Goal: Information Seeking & Learning: Learn about a topic

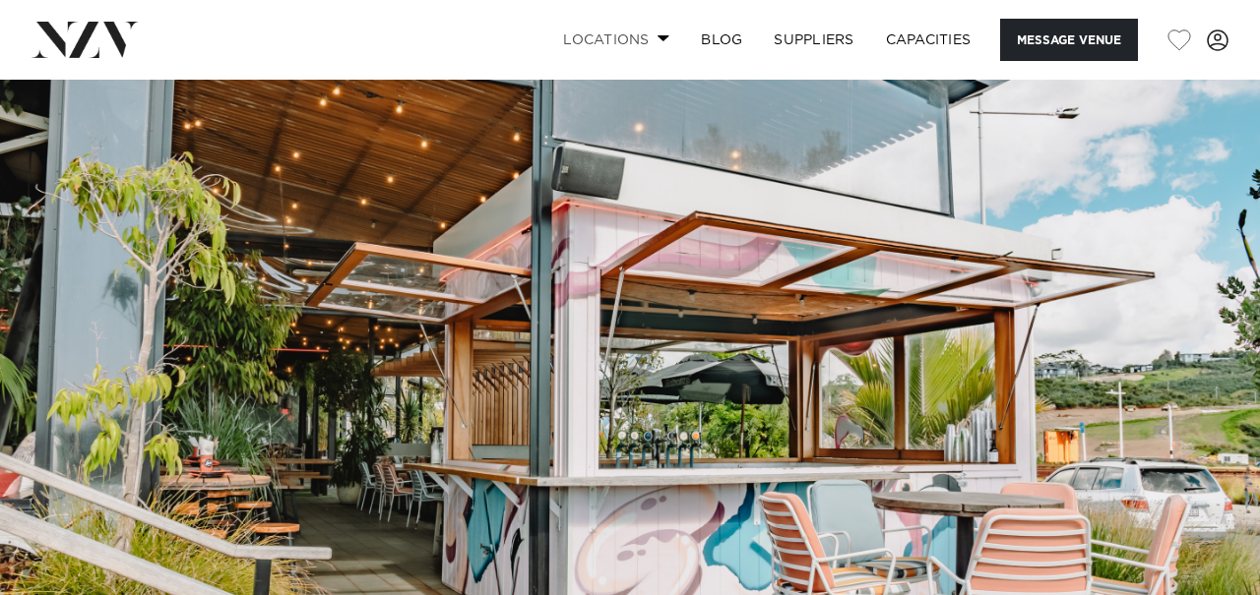
click at [657, 34] on span at bounding box center [663, 37] width 13 height 7
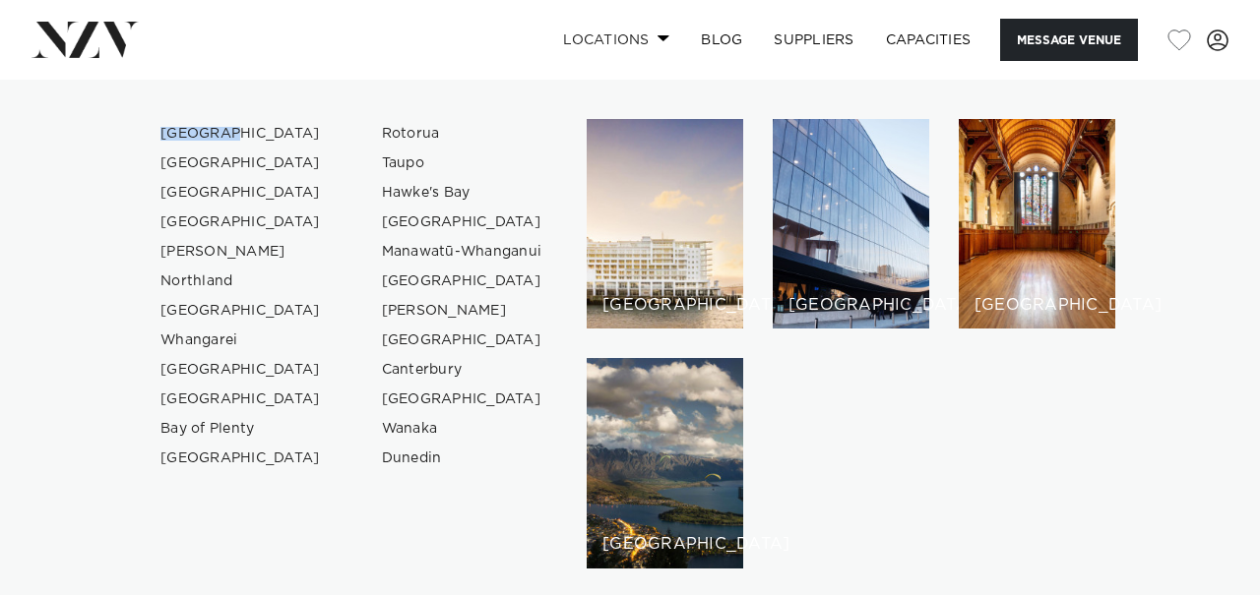
click at [657, 38] on span at bounding box center [663, 37] width 13 height 7
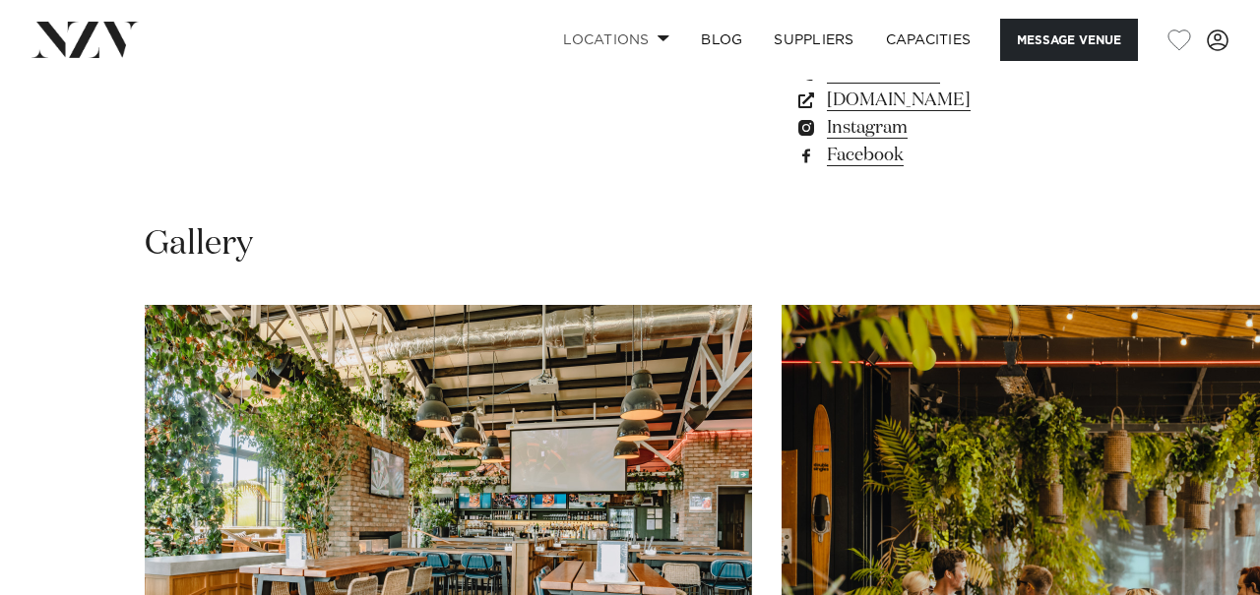
scroll to position [1620, 0]
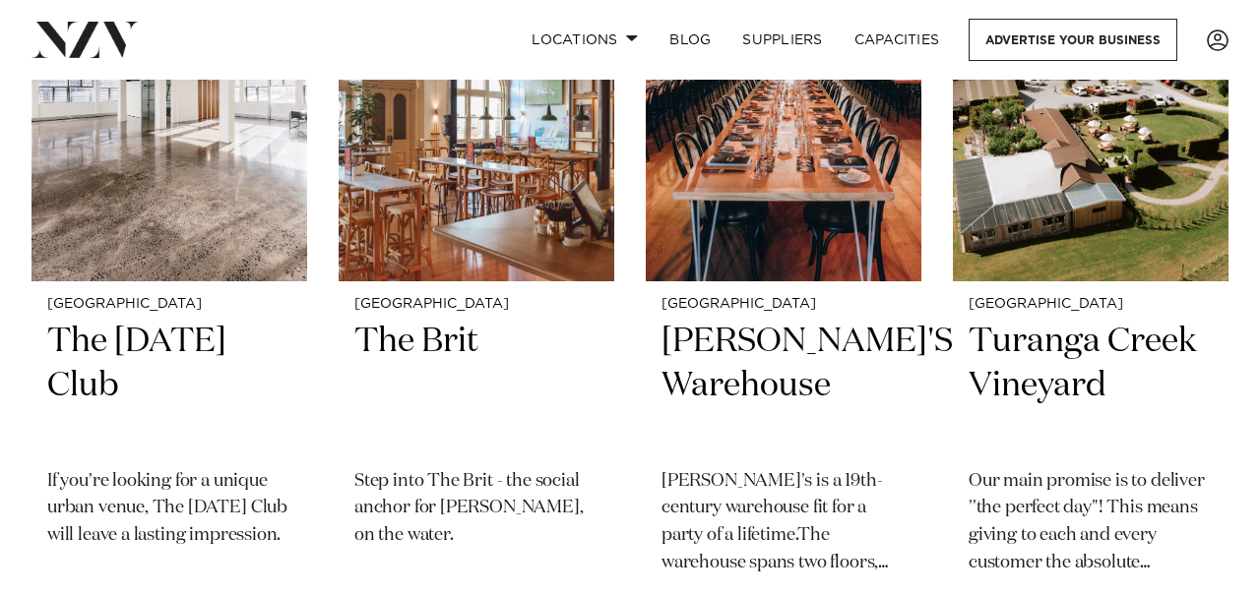
scroll to position [21074, 0]
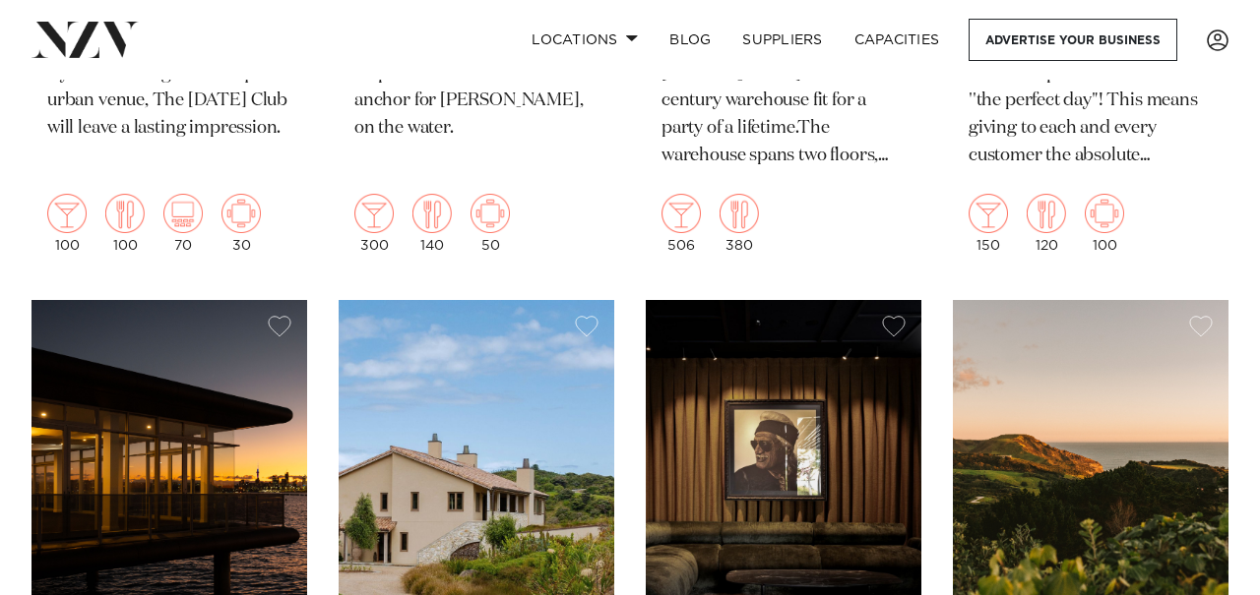
scroll to position [21610, 0]
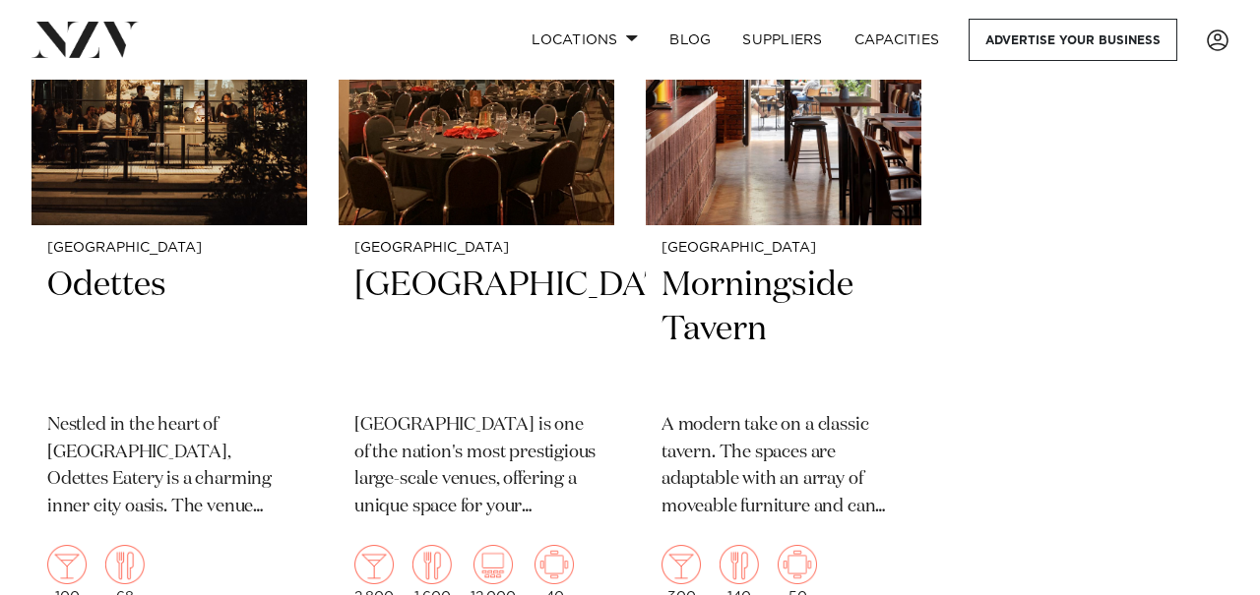
scroll to position [24995, 0]
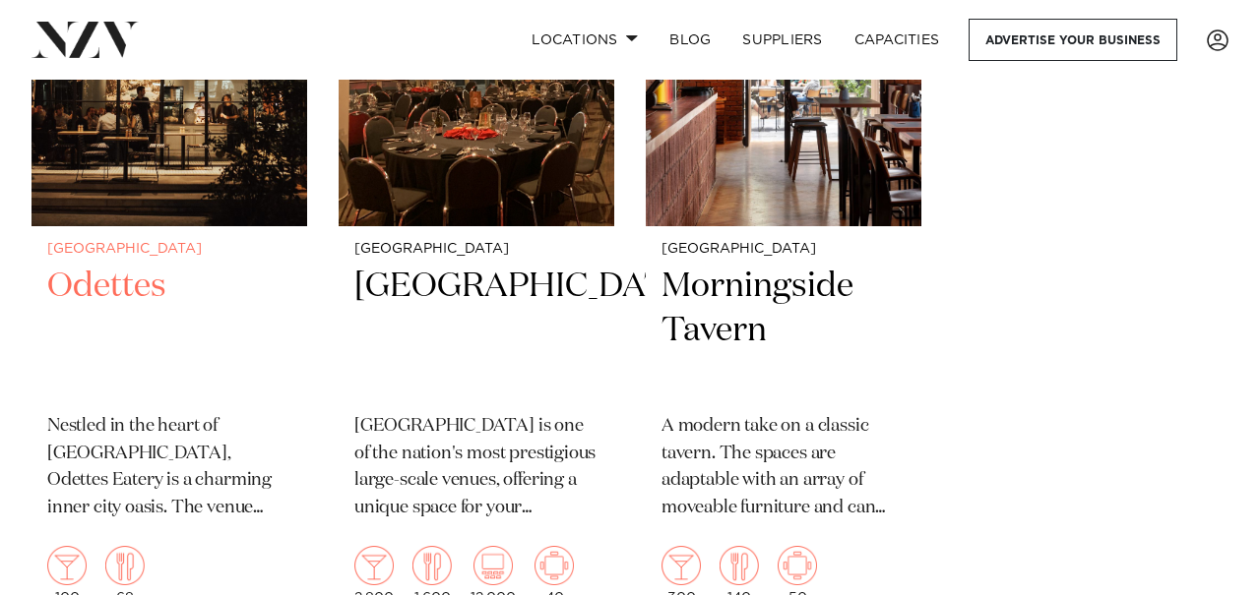
click at [129, 265] on h2 "Odettes" at bounding box center [169, 331] width 244 height 133
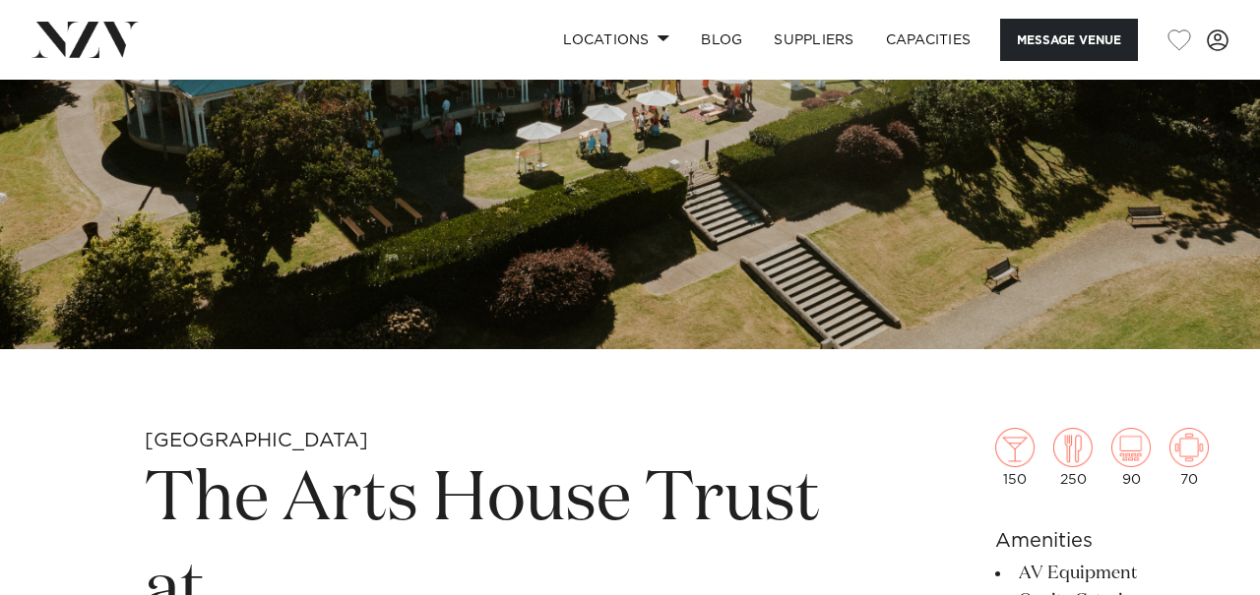
scroll to position [735, 0]
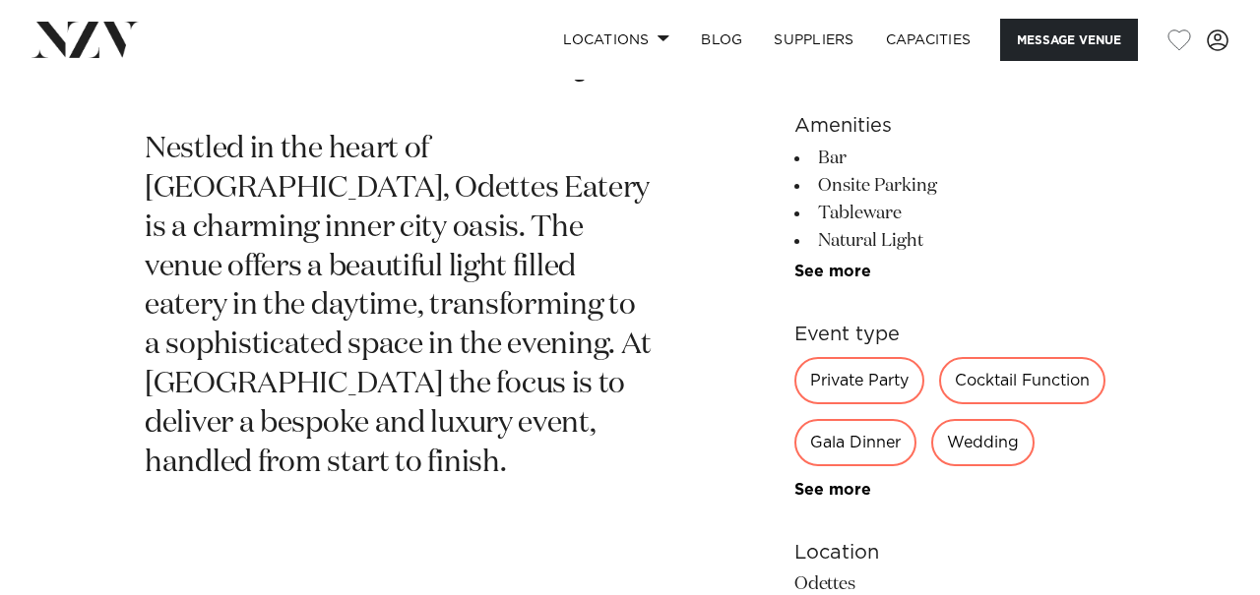
scroll to position [779, 0]
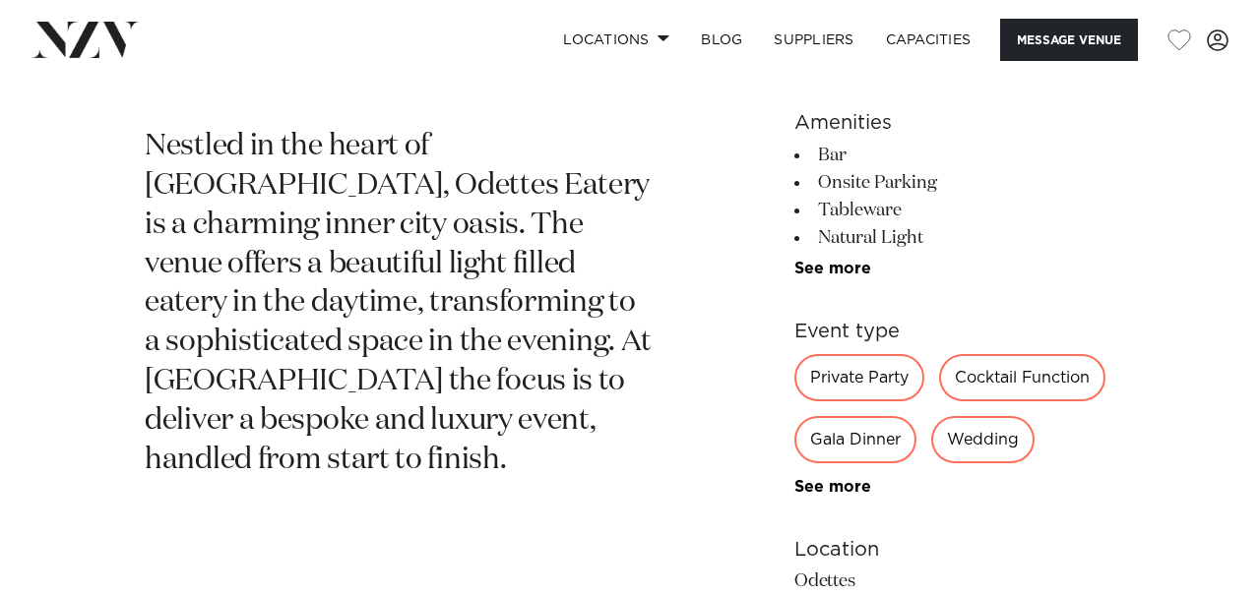
click at [119, 370] on div "Auckland Odettes Eatery Nestled in the heart of [GEOGRAPHIC_DATA], [GEOGRAPHIC_…" at bounding box center [630, 441] width 1228 height 943
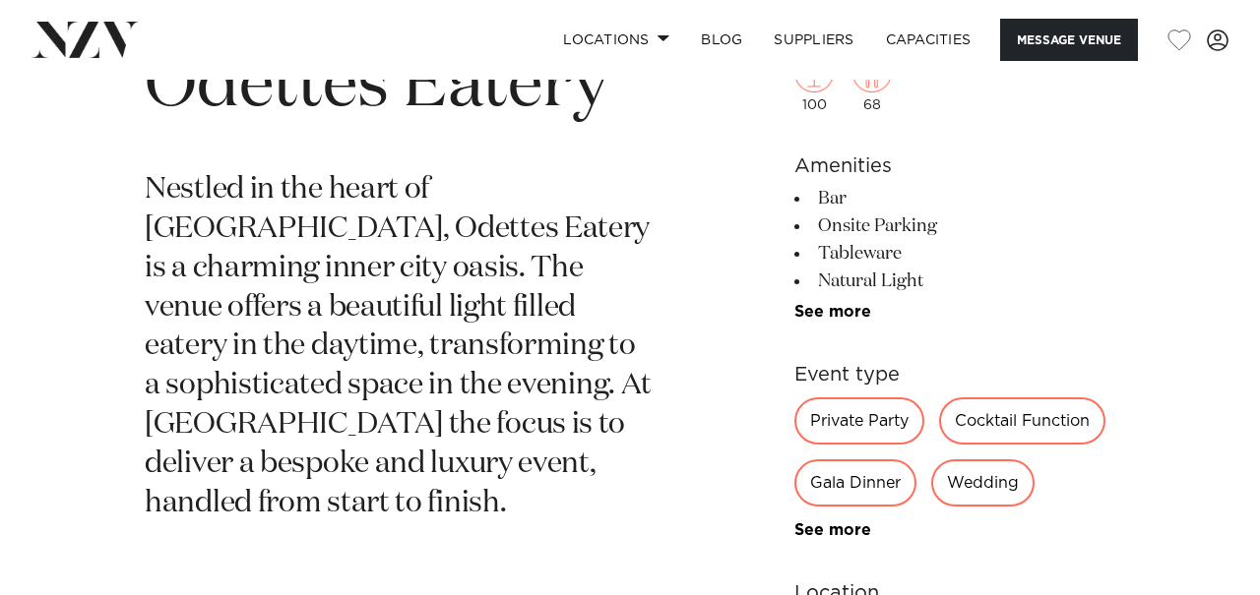
scroll to position [739, 0]
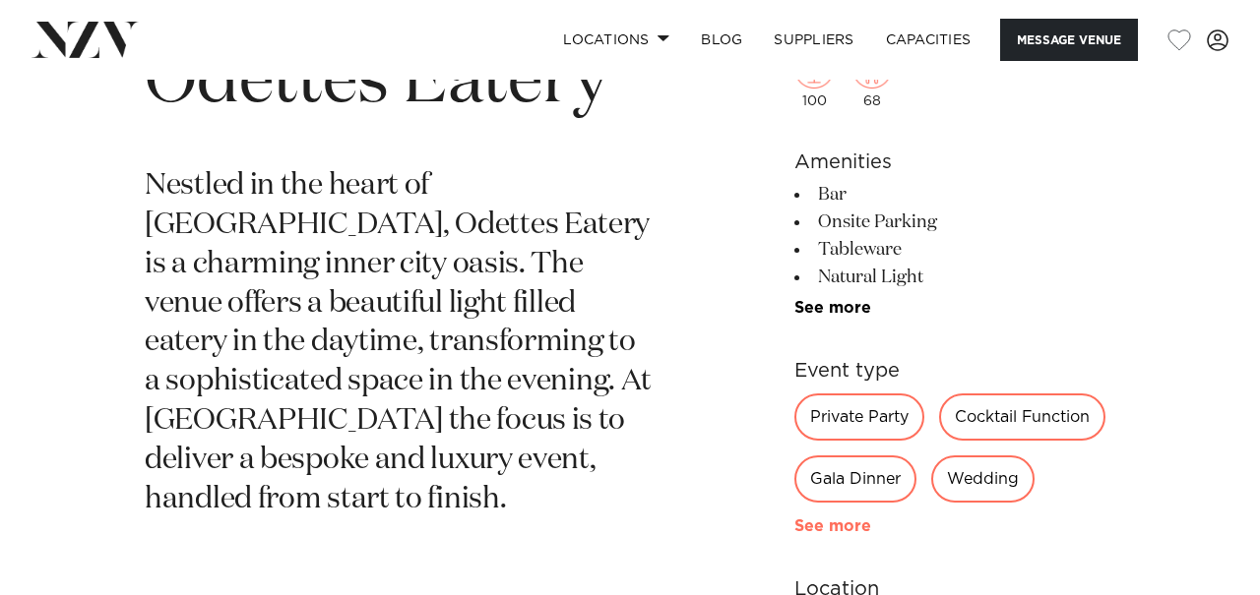
click at [803, 524] on link "See more" at bounding box center [871, 527] width 154 height 16
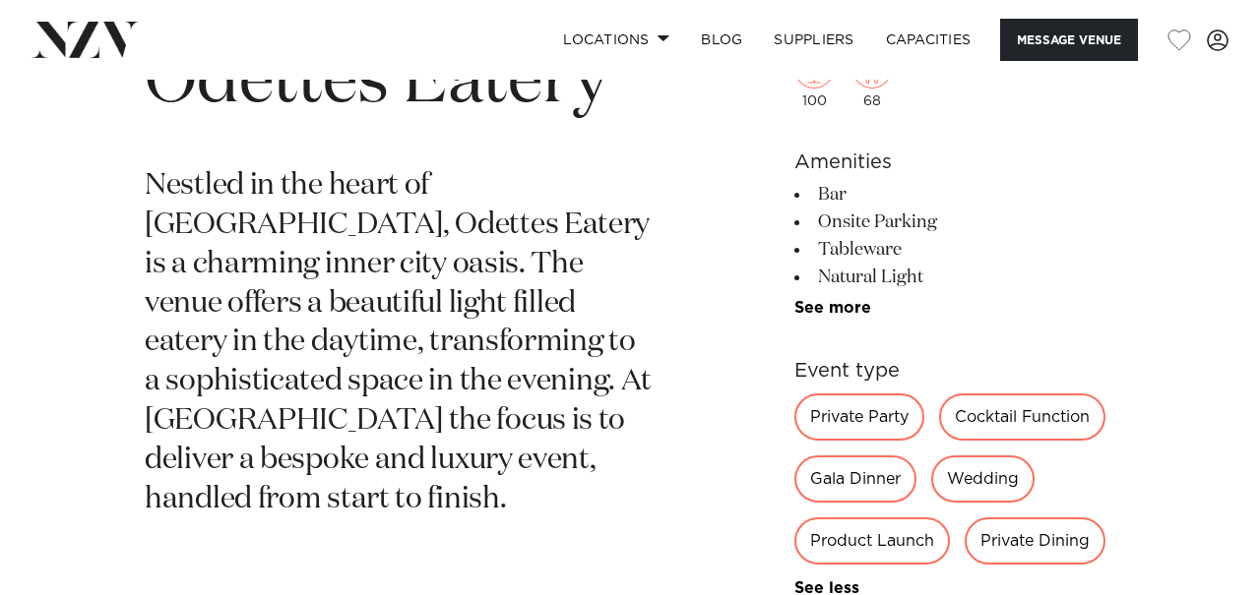
click at [847, 299] on li "See more" at bounding box center [954, 308] width 321 height 18
click at [832, 314] on link "See more" at bounding box center [871, 308] width 154 height 16
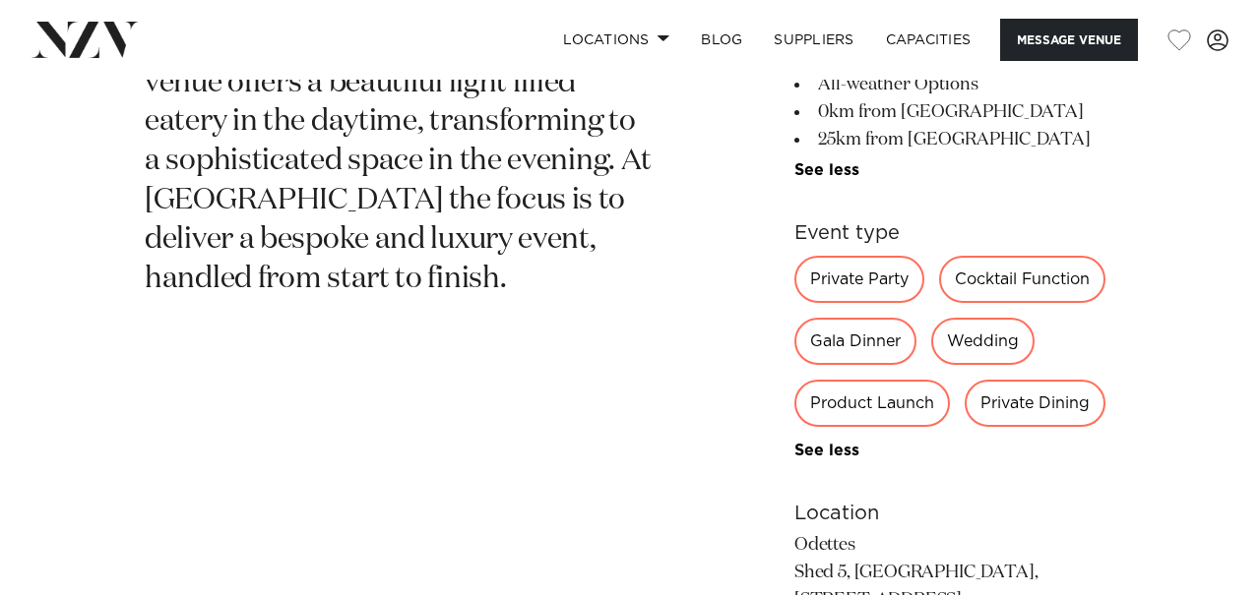
scroll to position [956, 0]
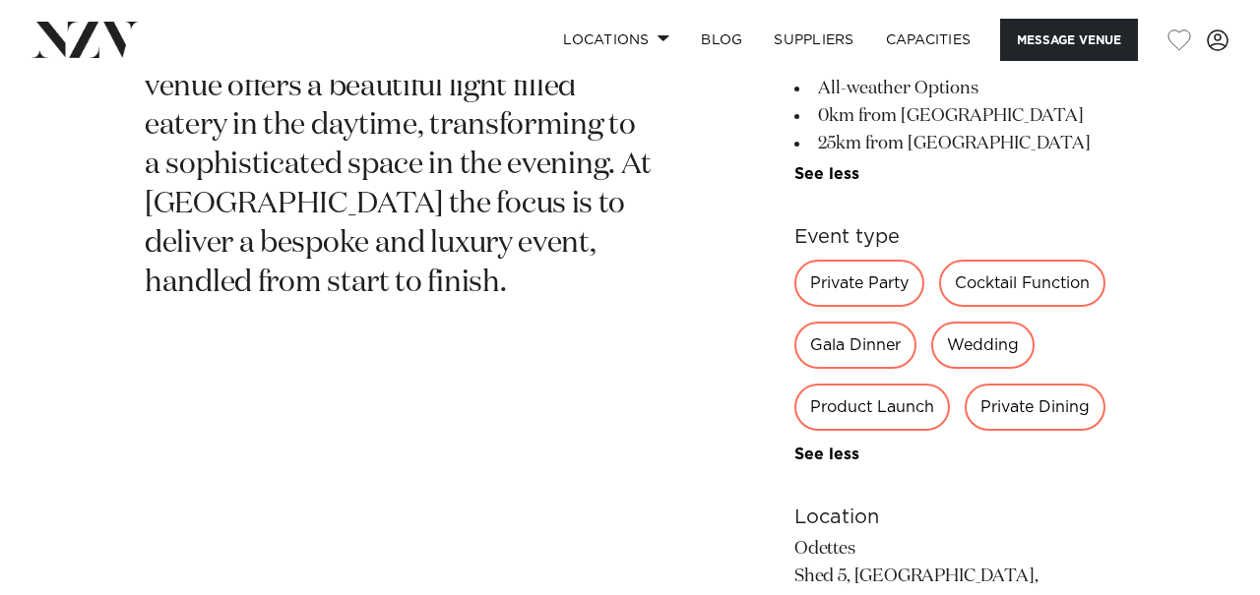
click at [697, 391] on div "Auckland Odettes Eatery Nestled in the heart of Auckland City, Odettes Eatery i…" at bounding box center [630, 337] width 1228 height 1088
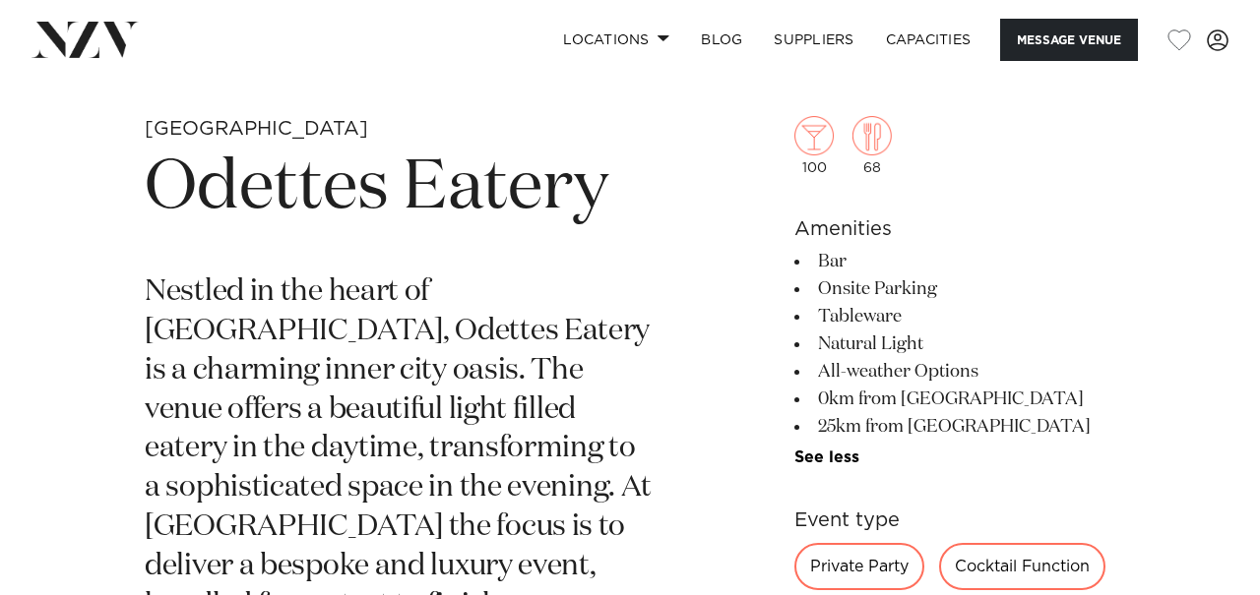
scroll to position [635, 0]
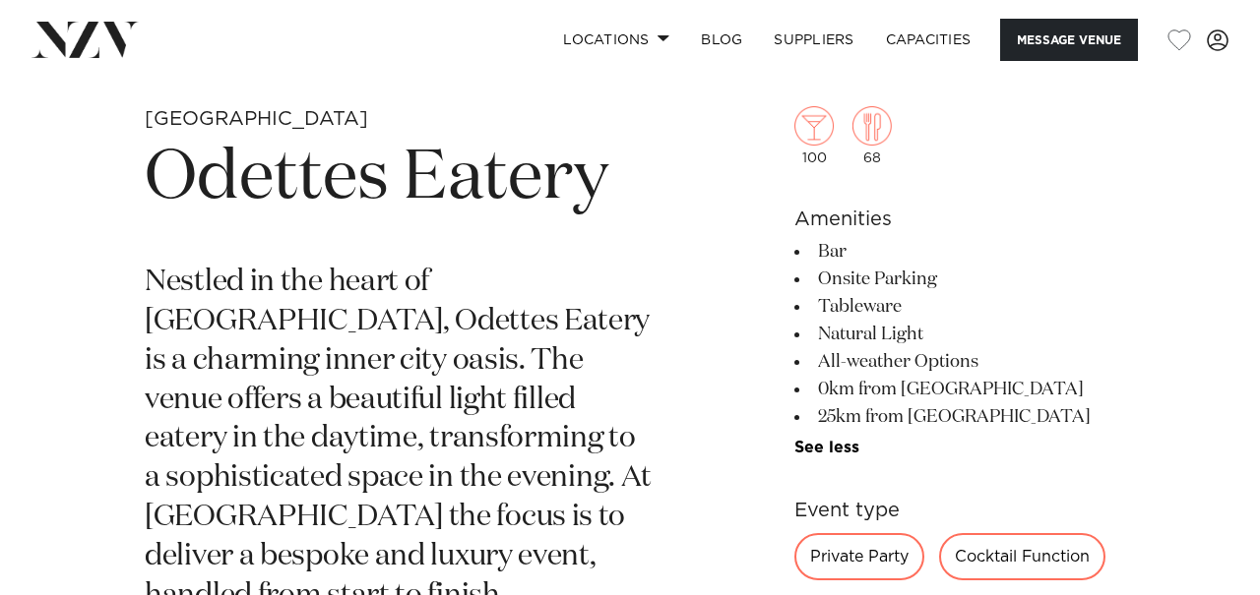
scroll to position [639, 0]
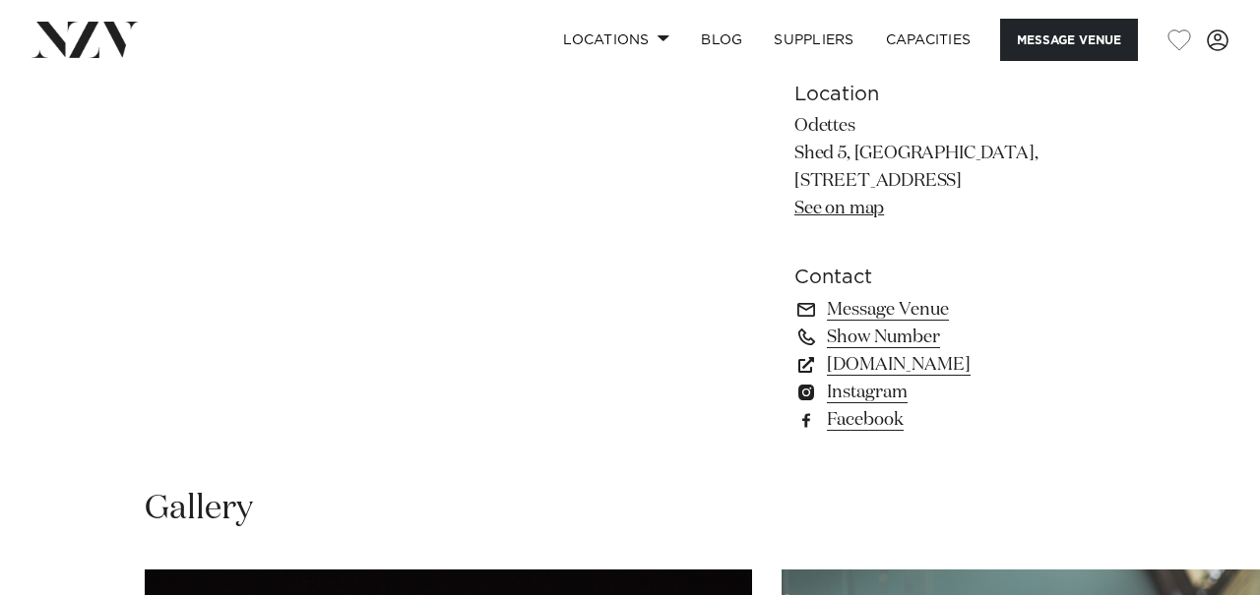
scroll to position [1403, 0]
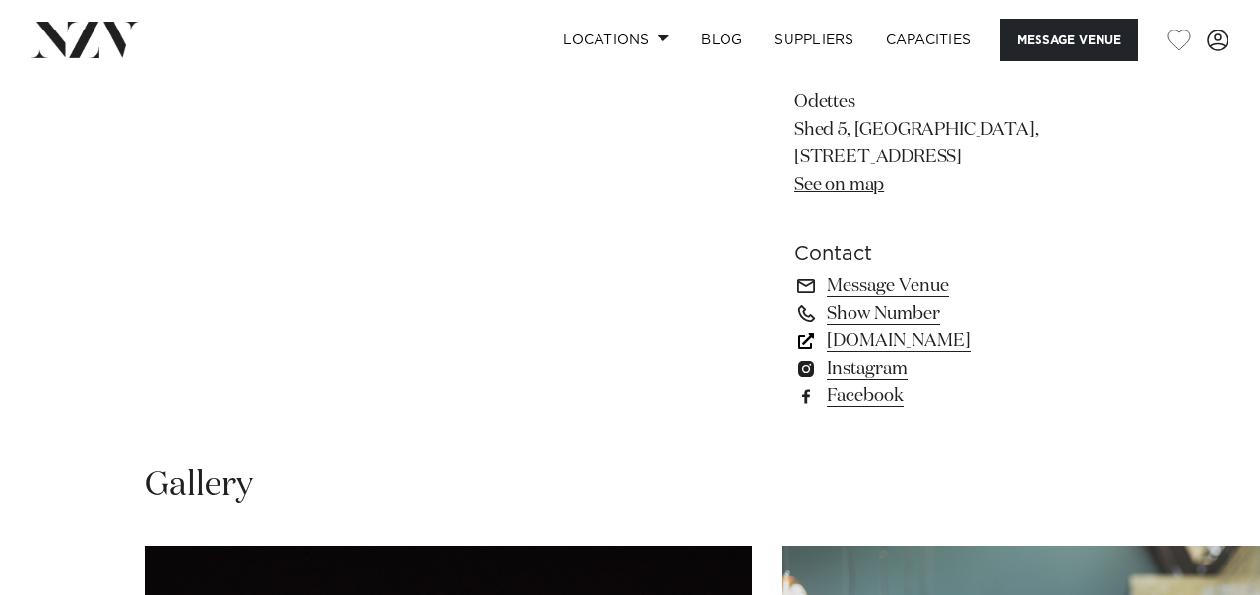
click at [868, 345] on link "www.odettes.co.nz" at bounding box center [954, 342] width 321 height 28
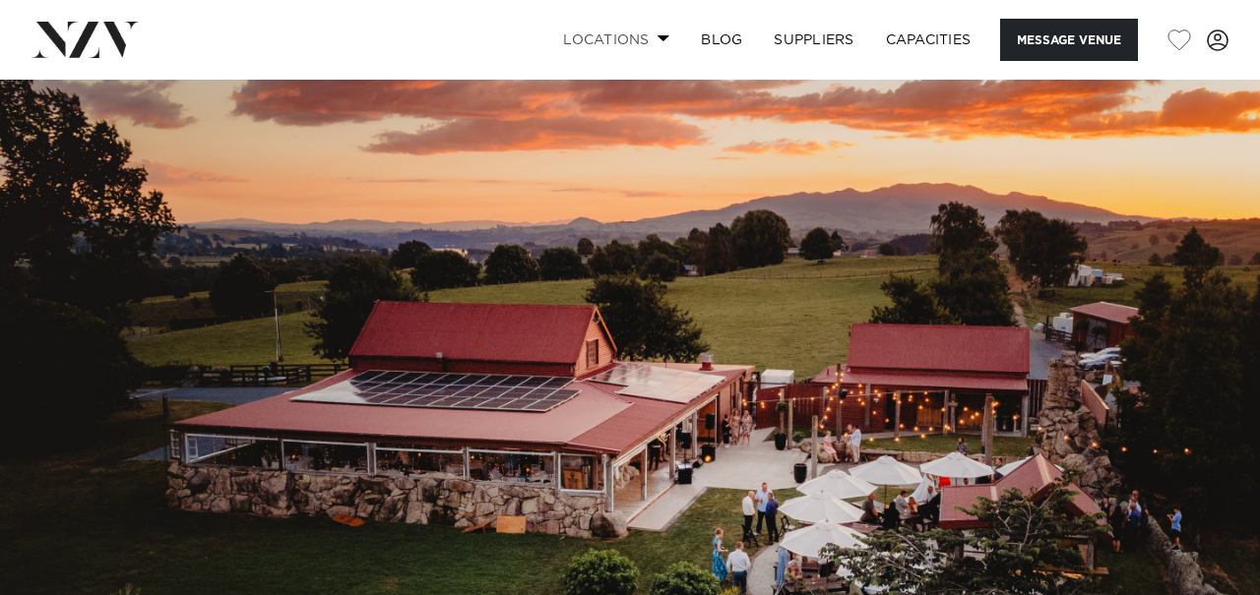
click at [659, 43] on link "Locations" at bounding box center [616, 40] width 138 height 42
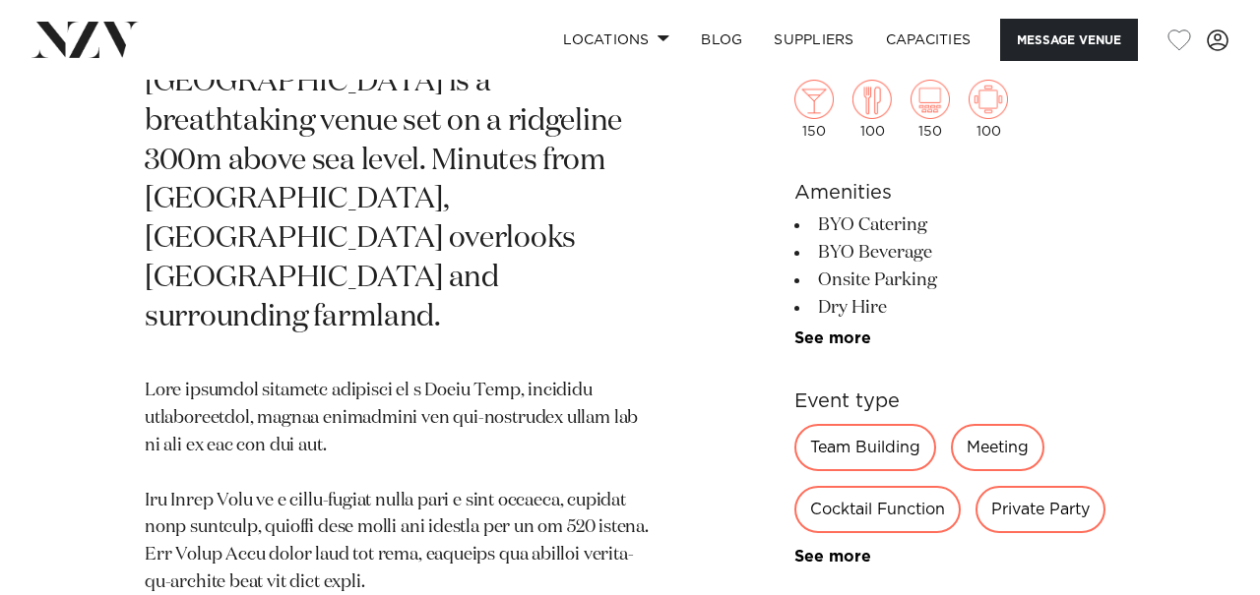
scroll to position [937, 0]
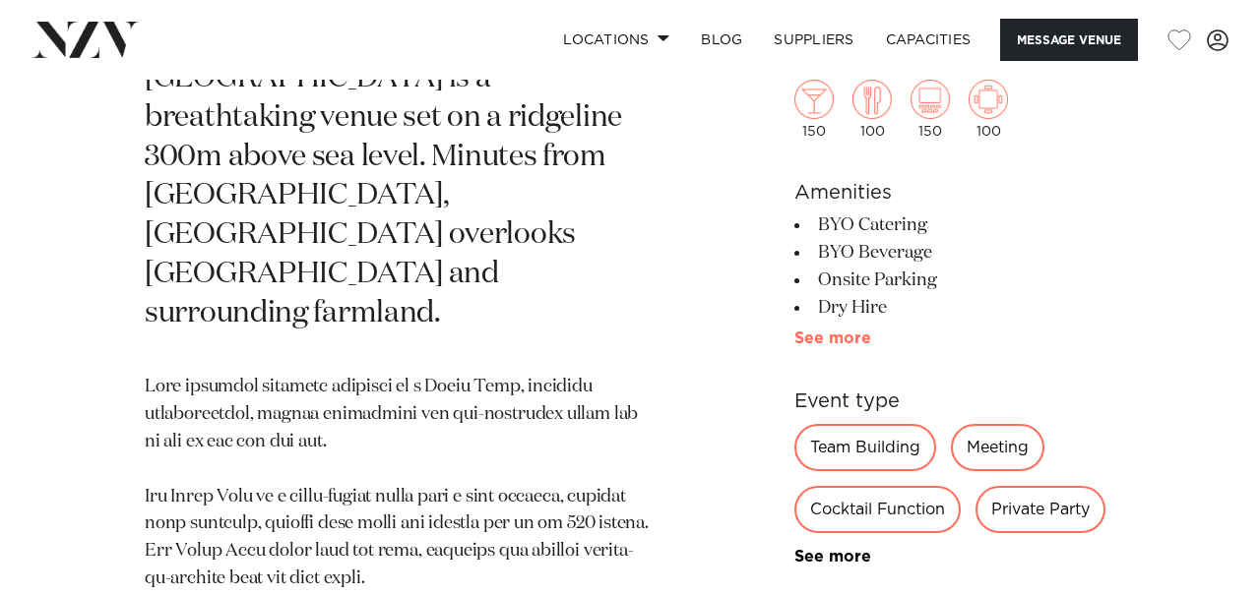
click at [833, 344] on link "See more" at bounding box center [871, 339] width 154 height 16
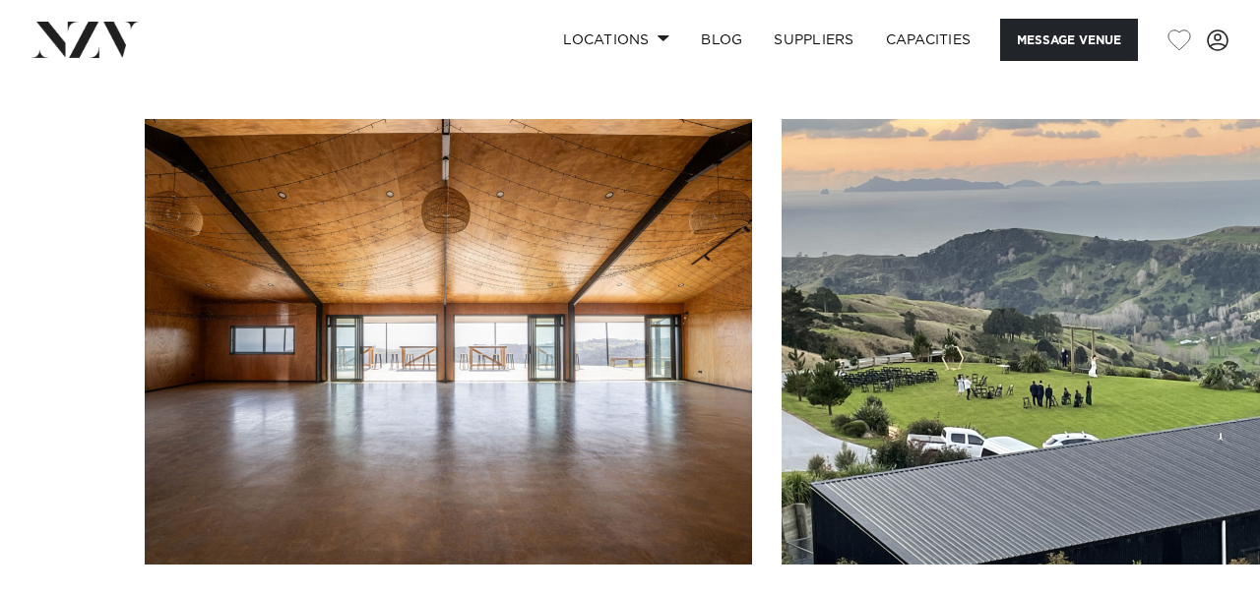
scroll to position [2154, 0]
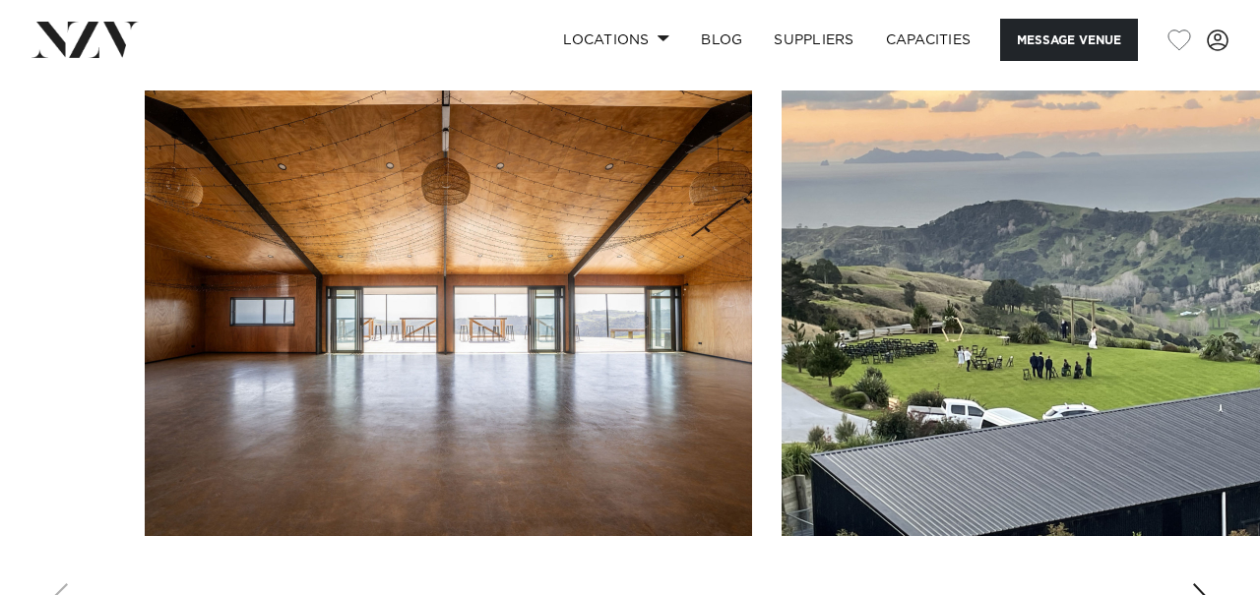
click at [1200, 584] on div "Next slide" at bounding box center [1201, 599] width 20 height 31
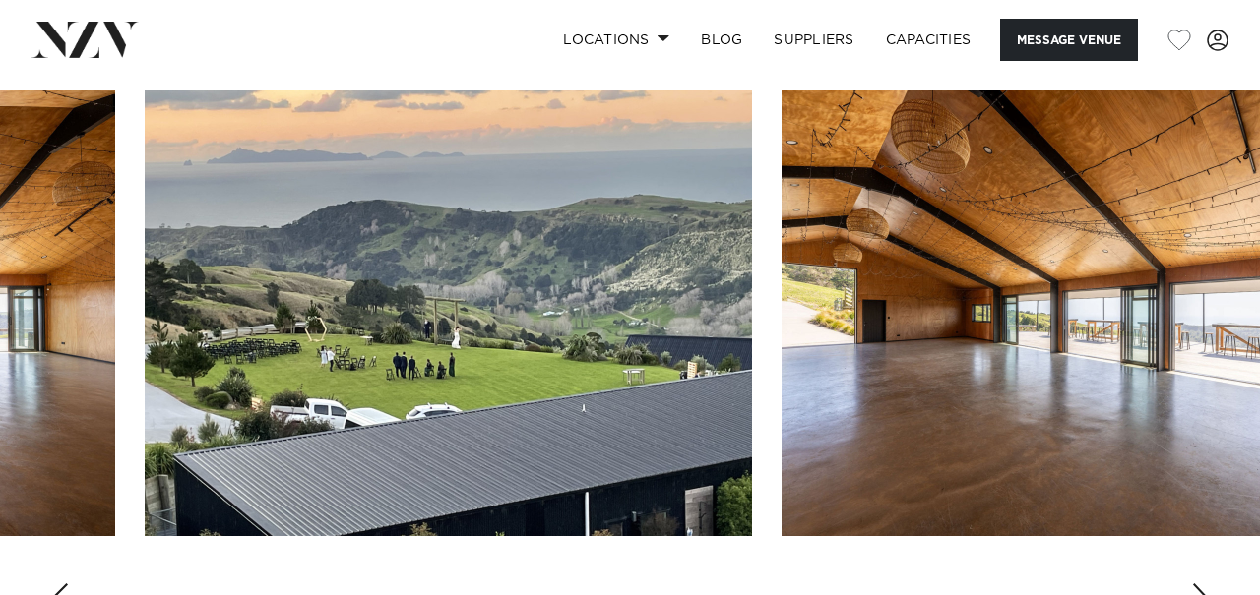
click at [1200, 584] on div "Next slide" at bounding box center [1201, 599] width 20 height 31
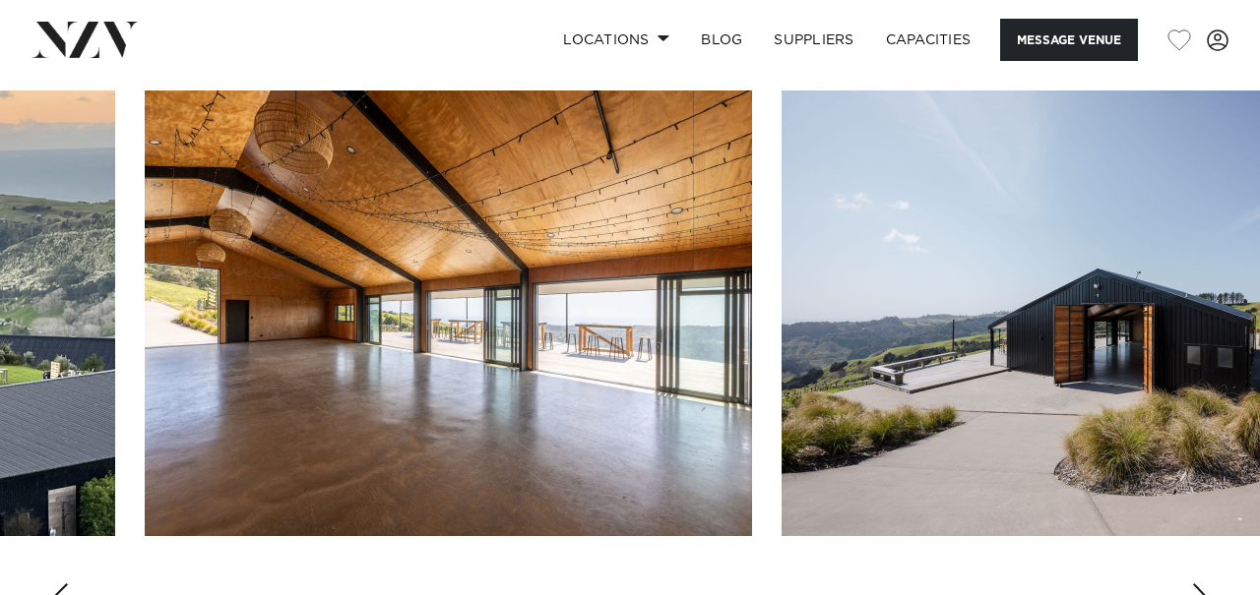
click at [1200, 584] on div "Next slide" at bounding box center [1201, 599] width 20 height 31
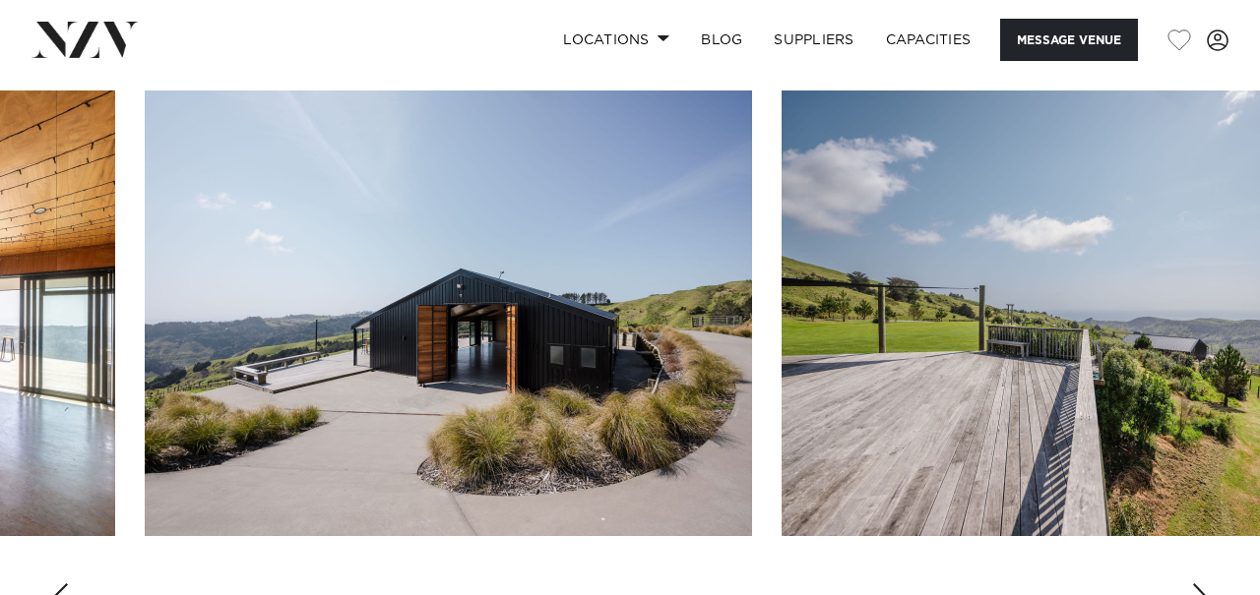
click at [1200, 584] on div "Next slide" at bounding box center [1201, 599] width 20 height 31
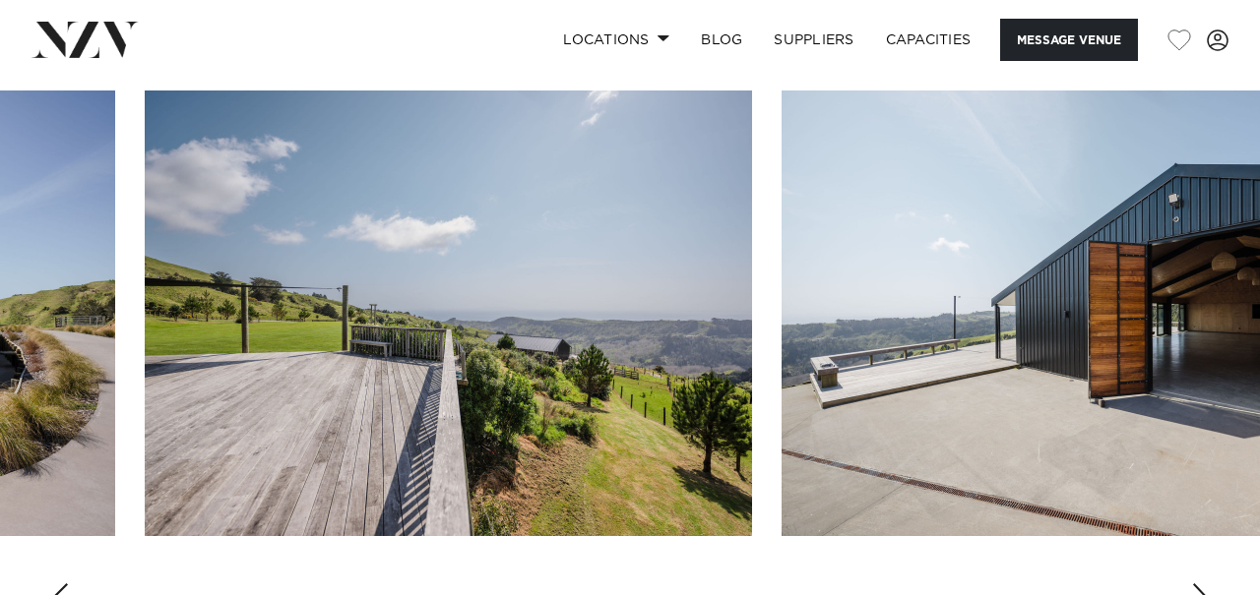
click at [1200, 584] on div "Next slide" at bounding box center [1201, 599] width 20 height 31
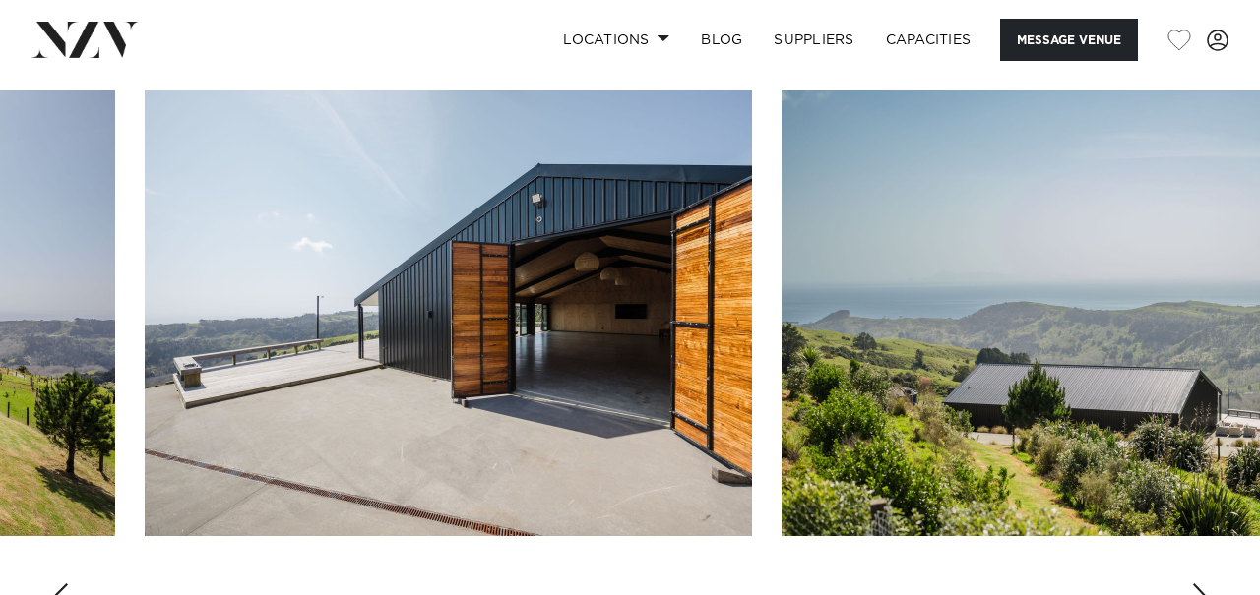
click at [1200, 584] on div "Next slide" at bounding box center [1201, 599] width 20 height 31
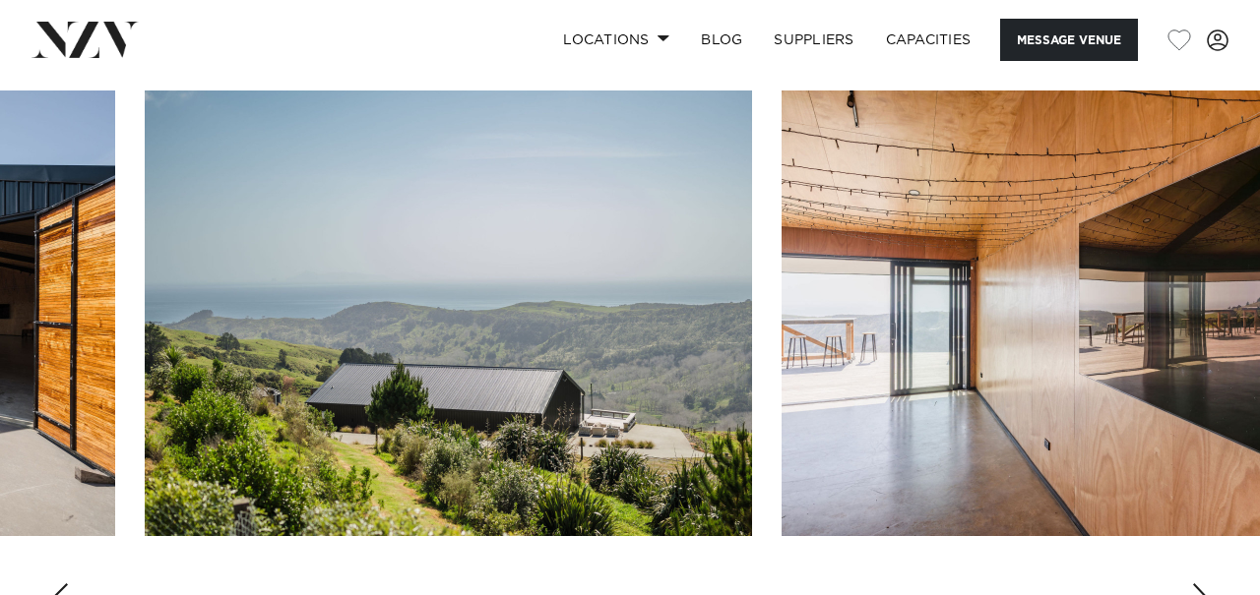
click at [1200, 584] on div "Next slide" at bounding box center [1201, 599] width 20 height 31
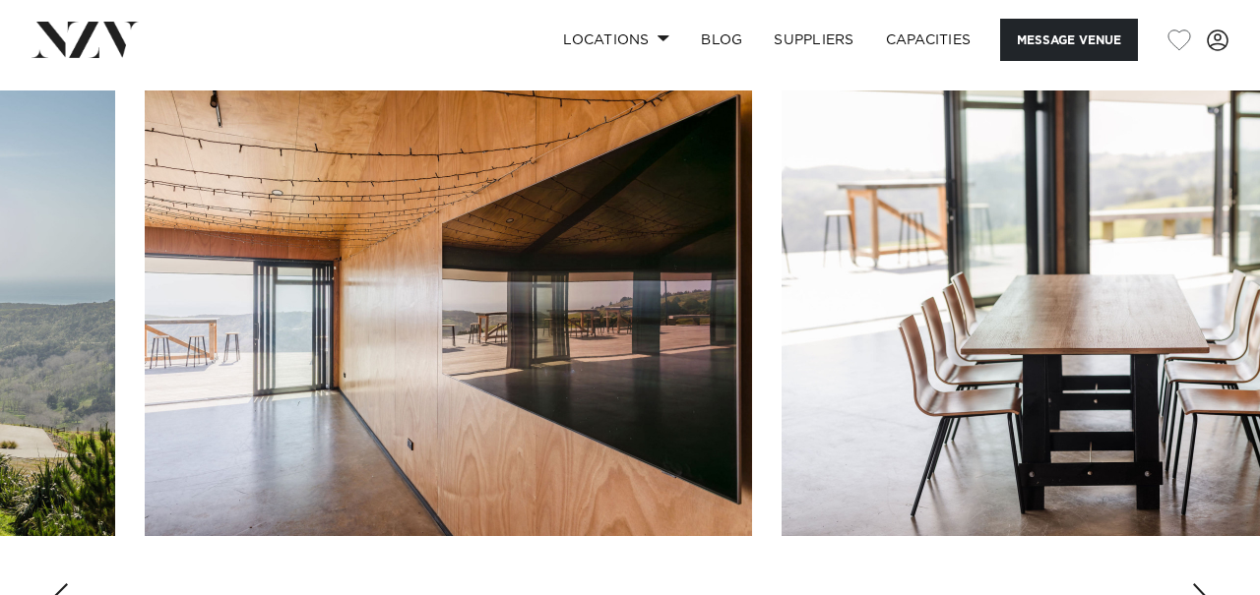
click at [1200, 584] on div "Next slide" at bounding box center [1201, 599] width 20 height 31
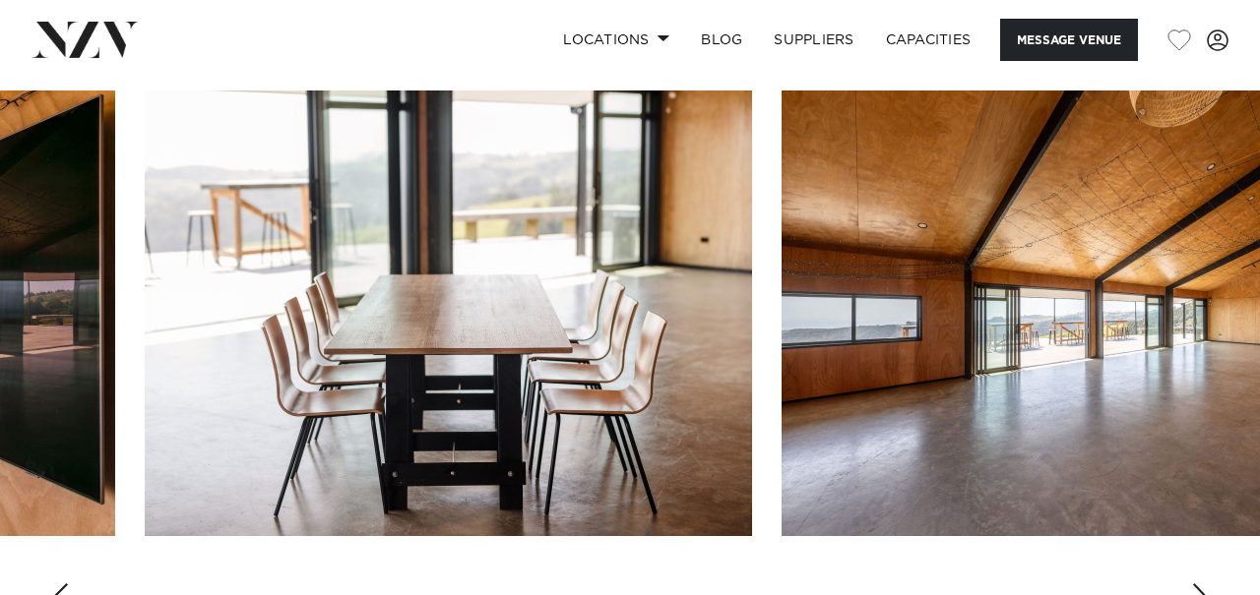
click at [1200, 584] on div "Next slide" at bounding box center [1201, 599] width 20 height 31
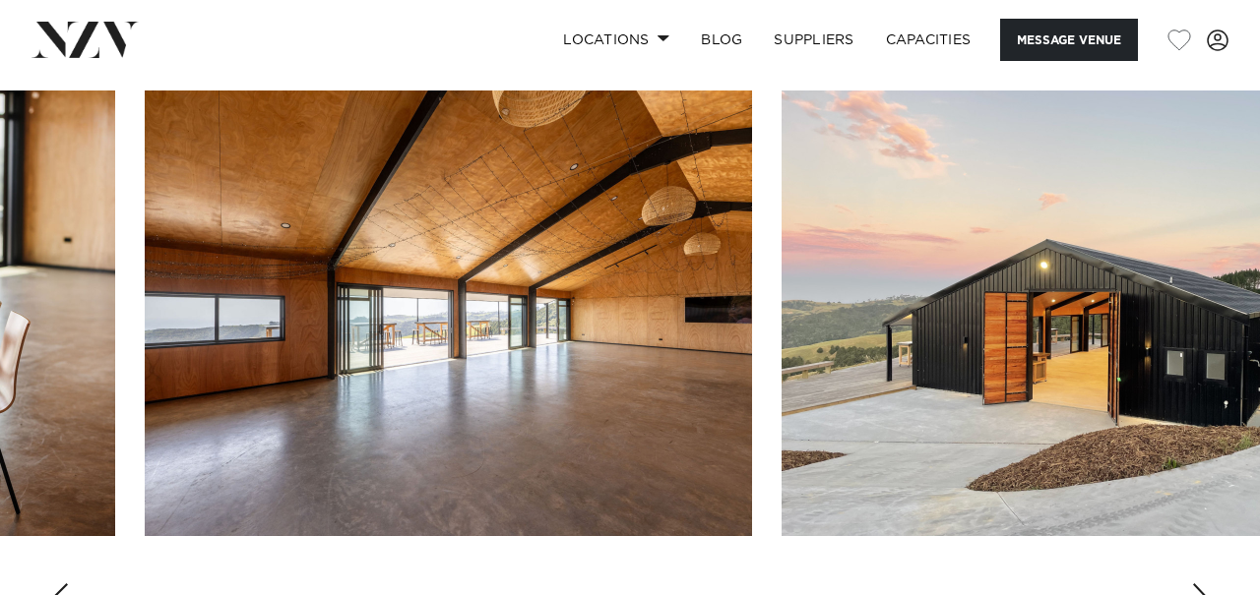
click at [1200, 584] on div "Next slide" at bounding box center [1201, 599] width 20 height 31
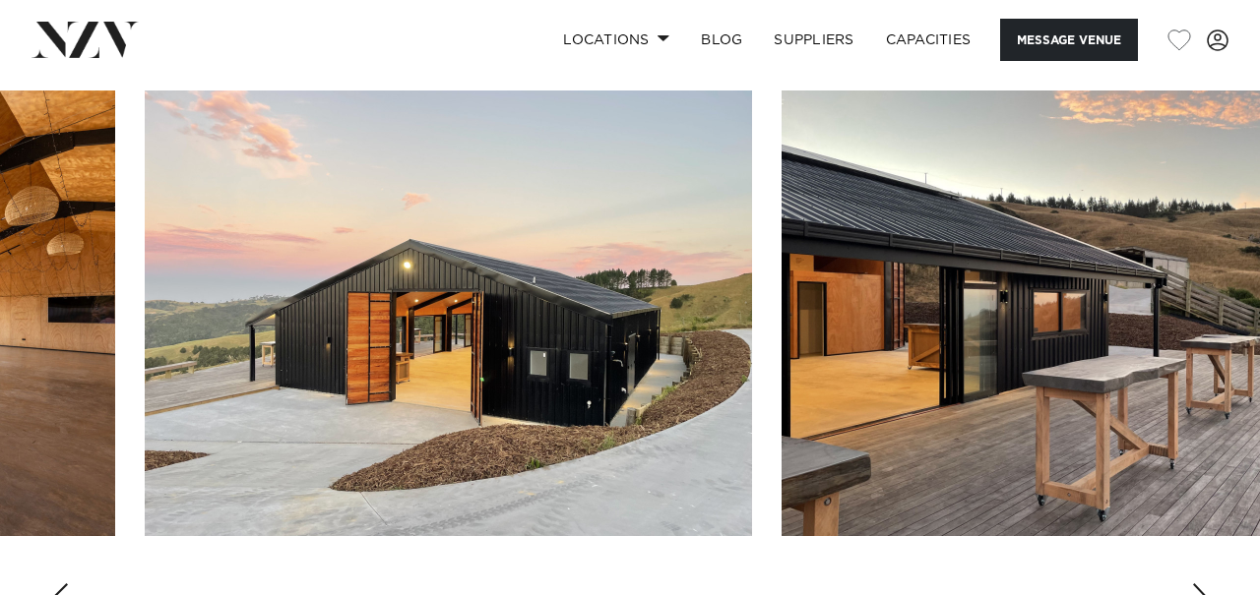
click at [1200, 584] on div "Next slide" at bounding box center [1201, 599] width 20 height 31
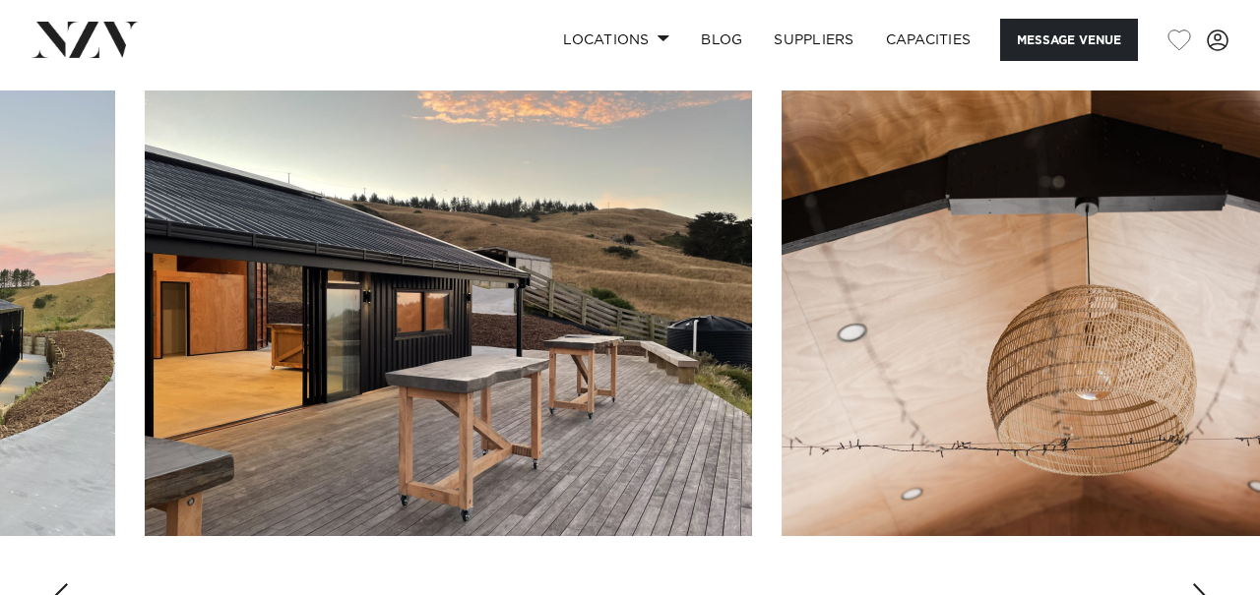
click at [1200, 584] on div "Next slide" at bounding box center [1201, 599] width 20 height 31
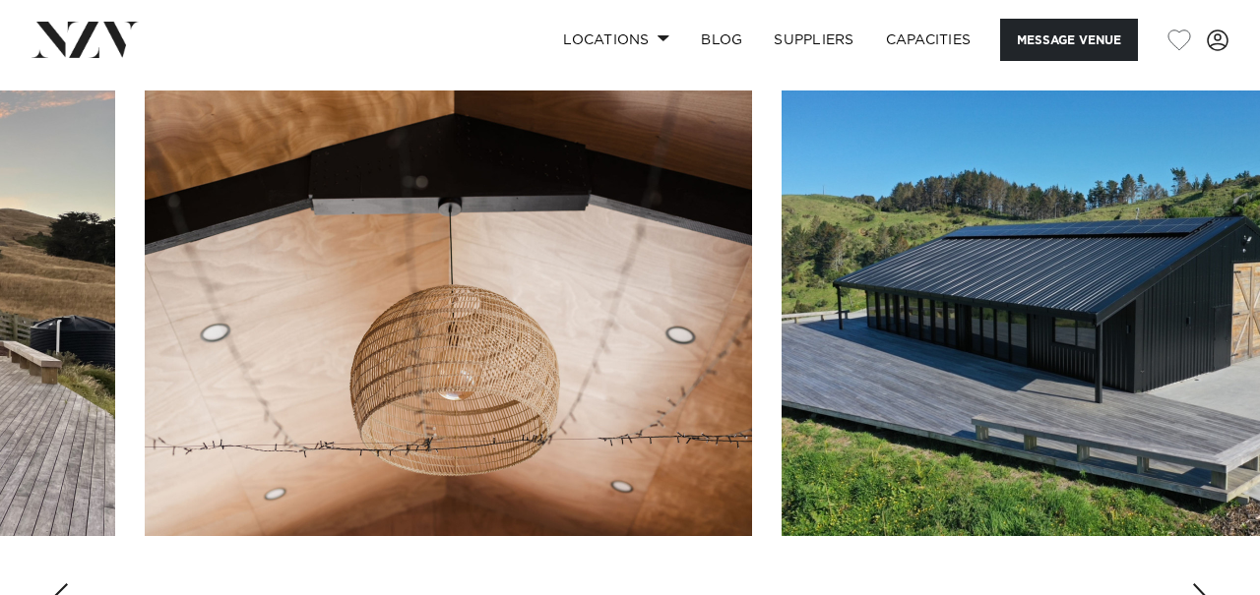
click at [1200, 584] on div "Next slide" at bounding box center [1201, 599] width 20 height 31
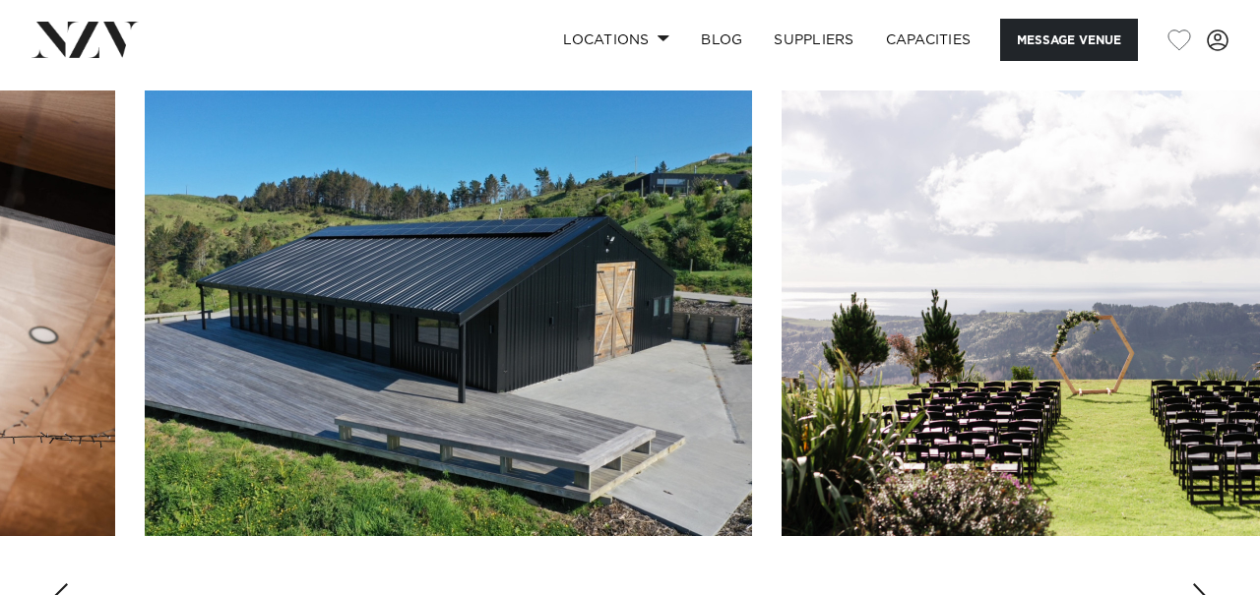
click at [1200, 584] on div "Next slide" at bounding box center [1201, 599] width 20 height 31
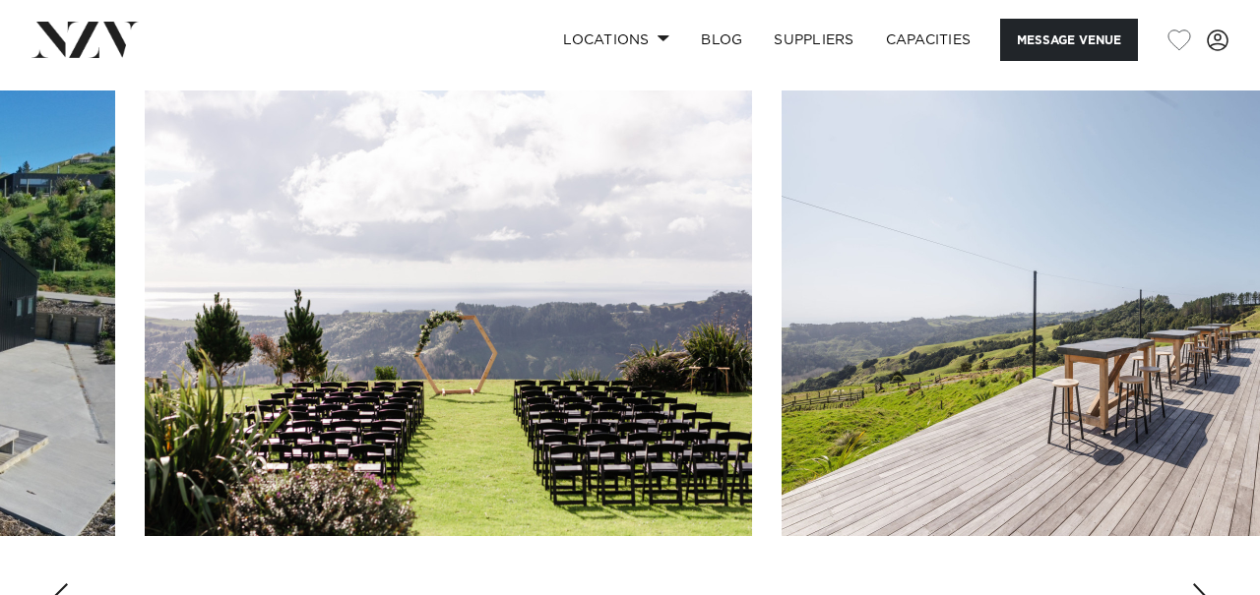
click at [1200, 584] on div "Next slide" at bounding box center [1201, 599] width 20 height 31
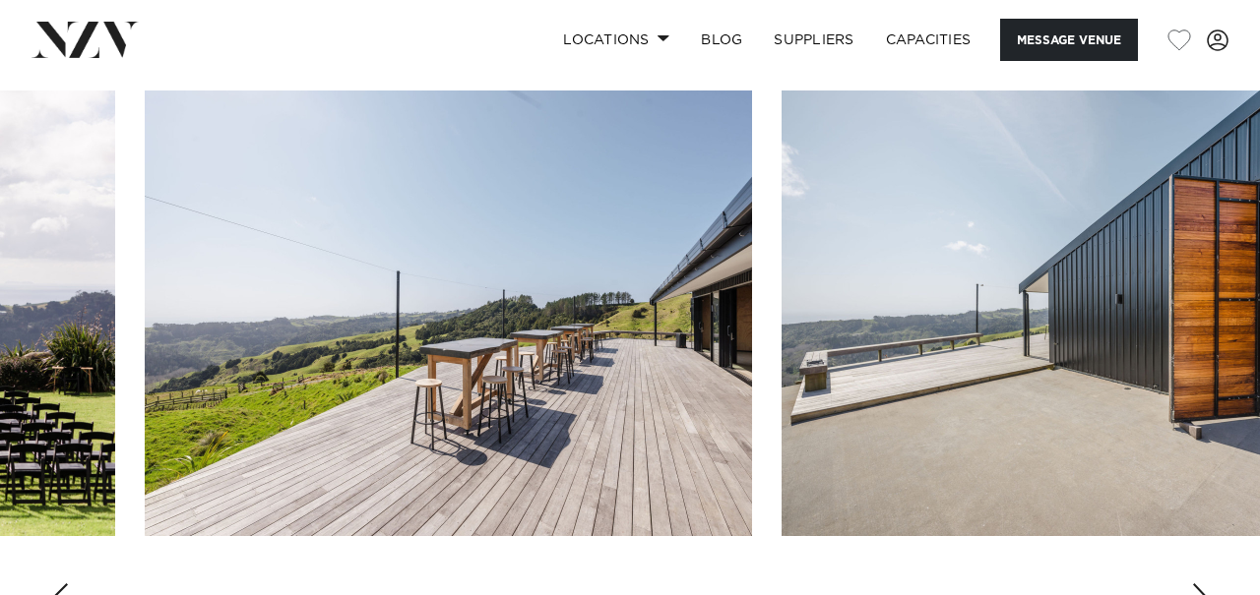
click at [1200, 584] on div "Next slide" at bounding box center [1201, 599] width 20 height 31
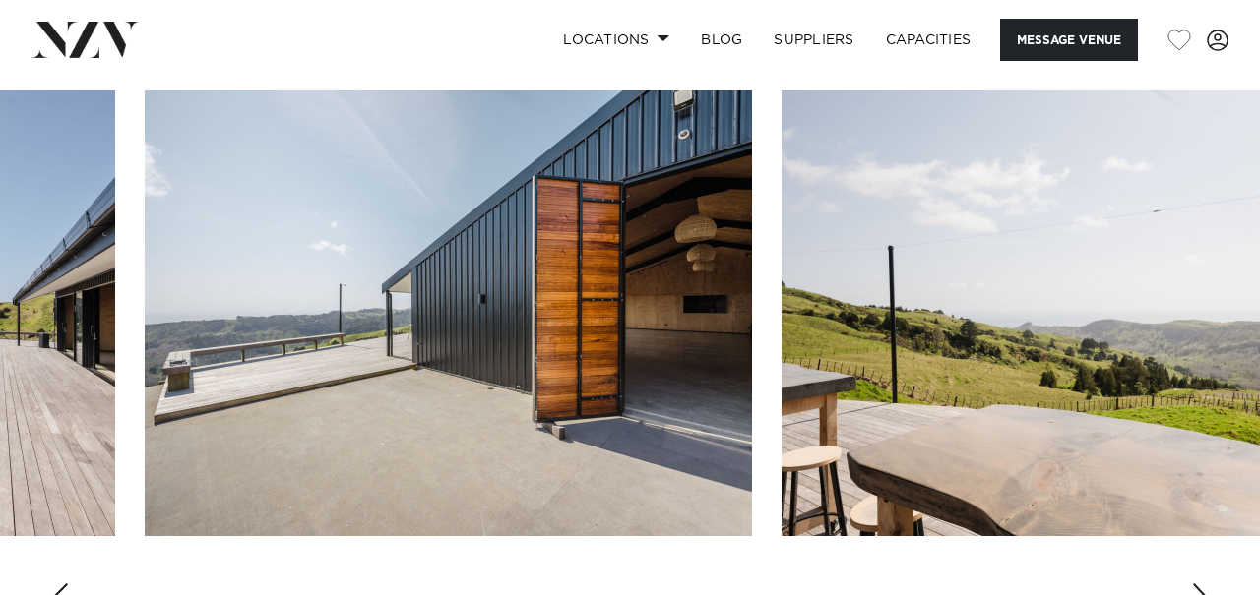
click at [1200, 584] on div "Next slide" at bounding box center [1201, 599] width 20 height 31
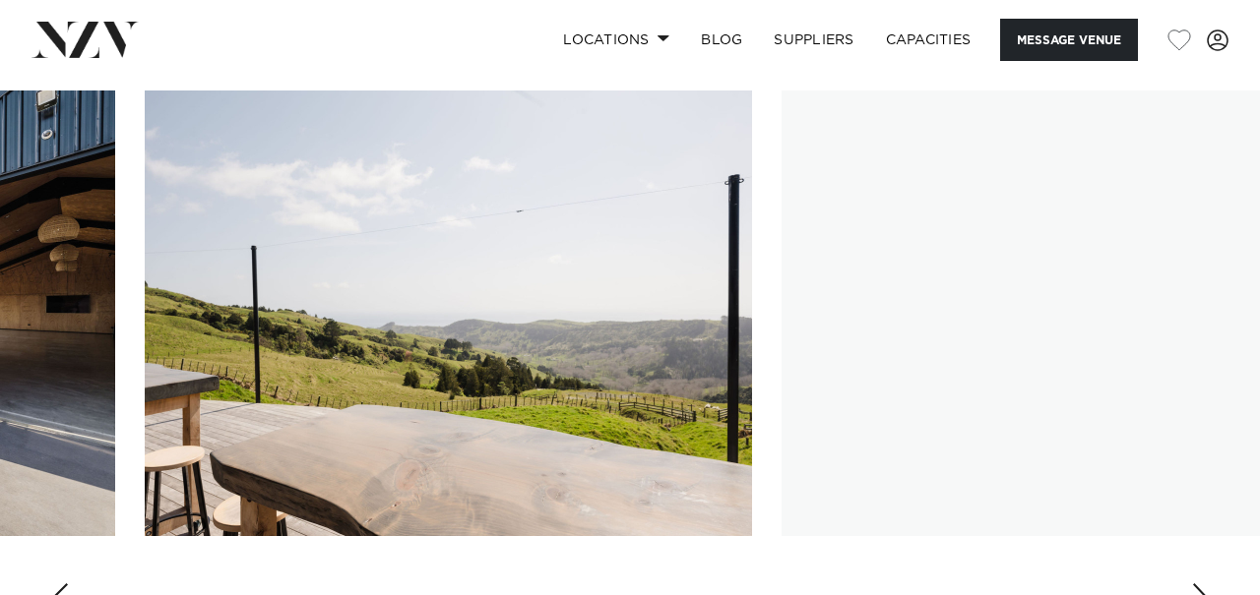
click at [1200, 584] on div "Next slide" at bounding box center [1201, 599] width 20 height 31
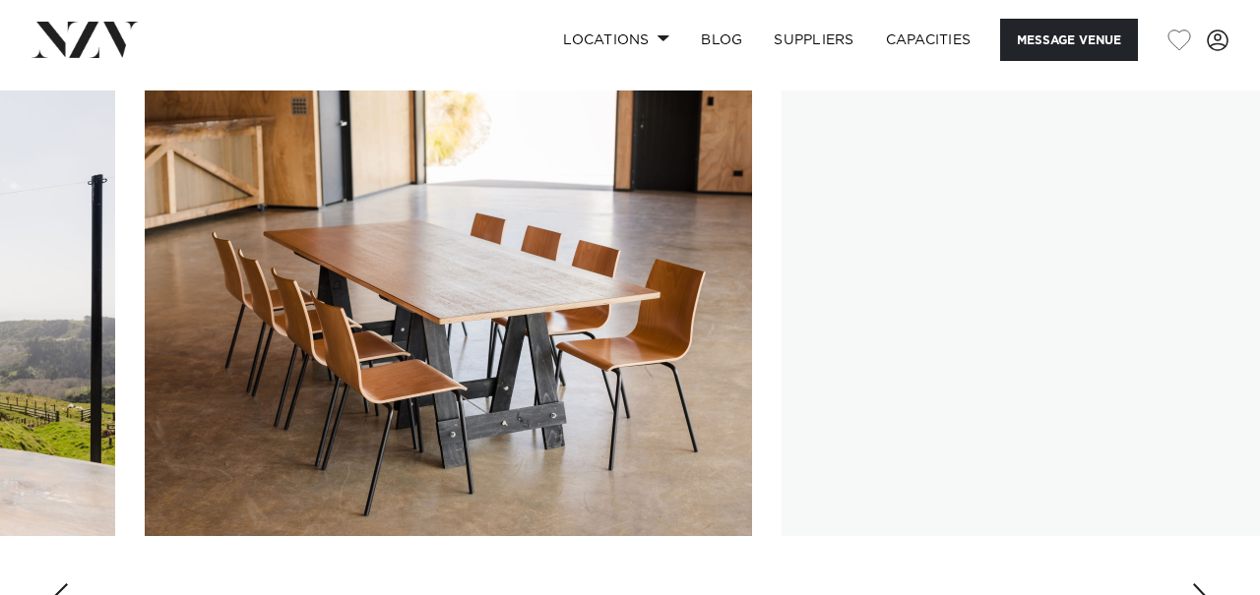
click at [1200, 584] on div "Next slide" at bounding box center [1201, 599] width 20 height 31
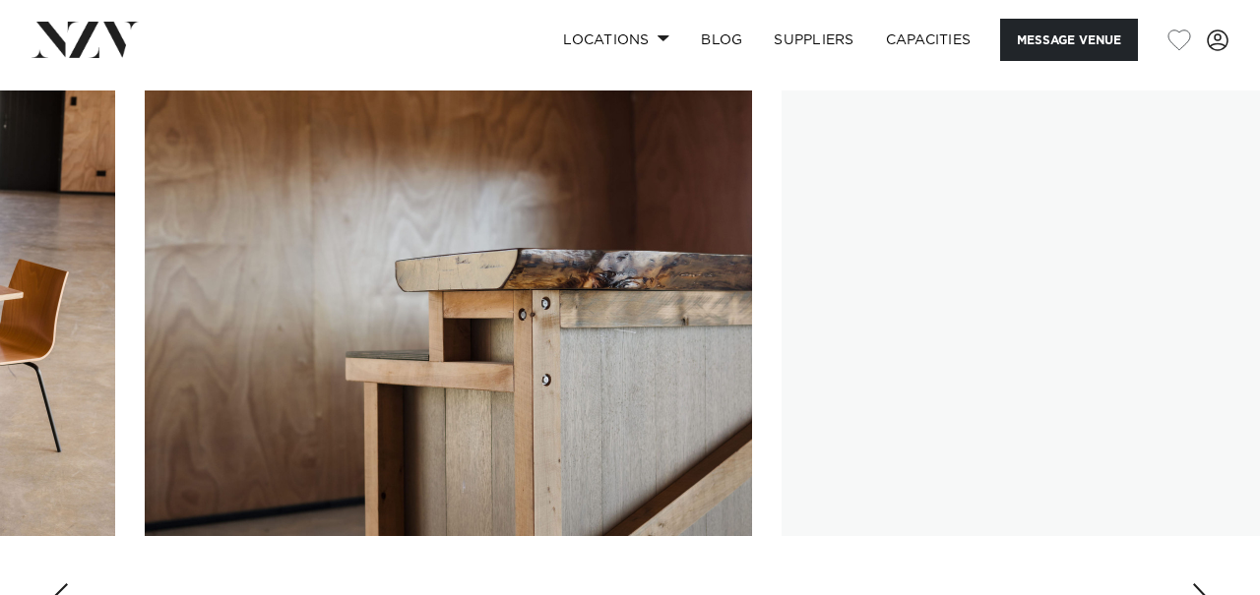
click at [1200, 584] on div "Next slide" at bounding box center [1201, 599] width 20 height 31
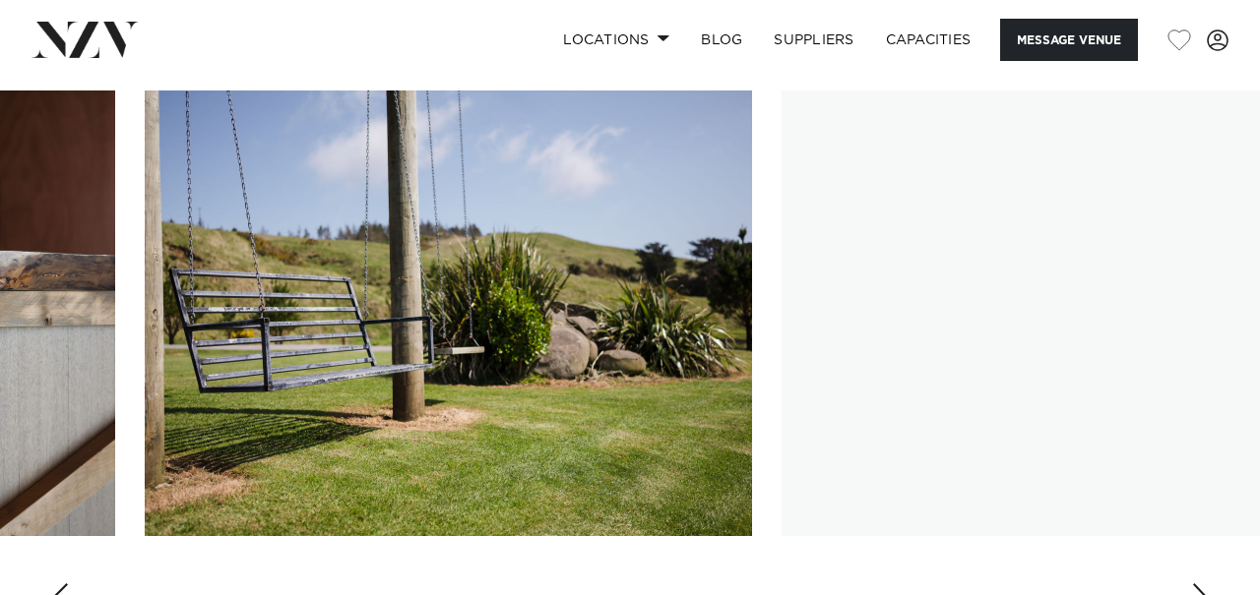
click at [1200, 584] on div "Next slide" at bounding box center [1201, 599] width 20 height 31
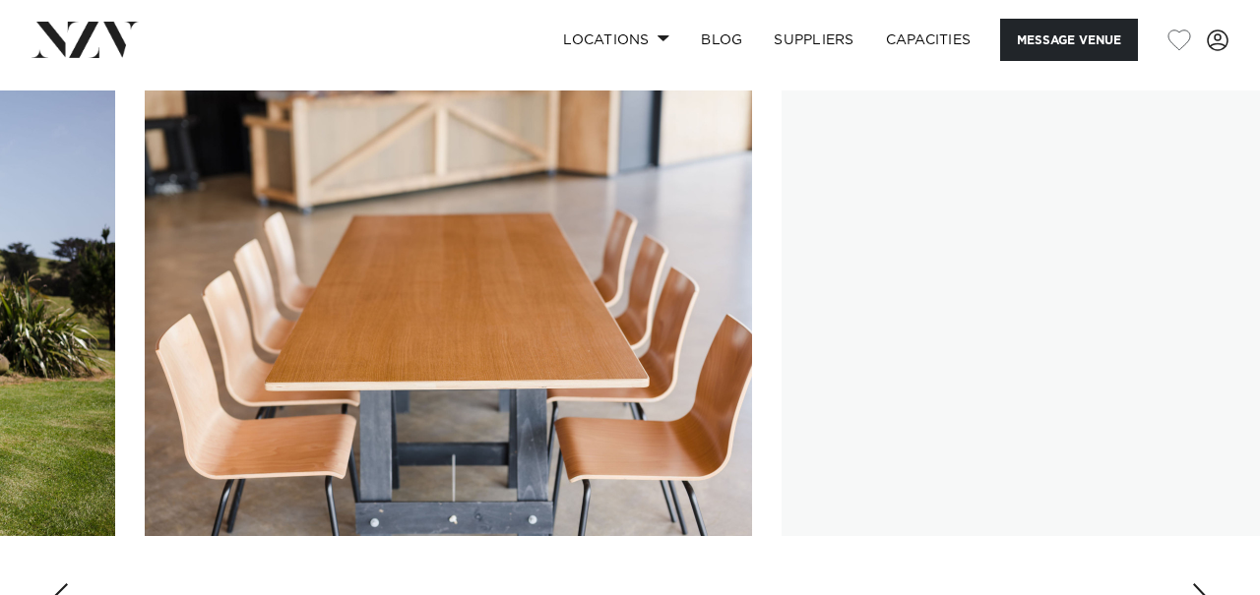
click at [1200, 584] on div "Next slide" at bounding box center [1201, 599] width 20 height 31
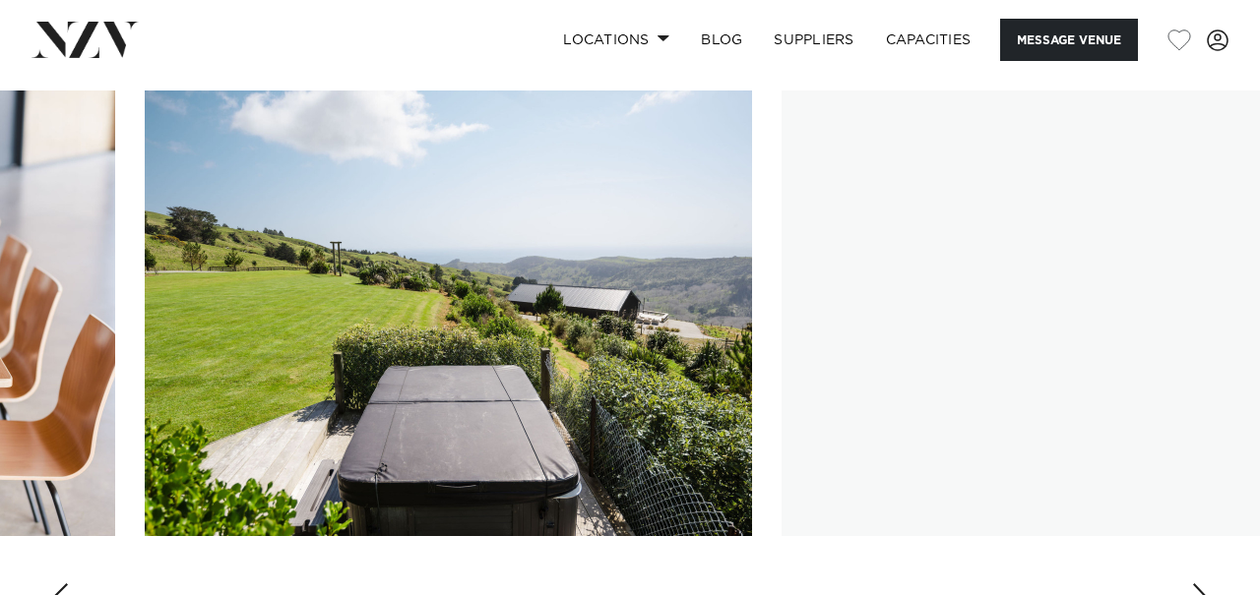
click at [1200, 584] on div "Next slide" at bounding box center [1201, 599] width 20 height 31
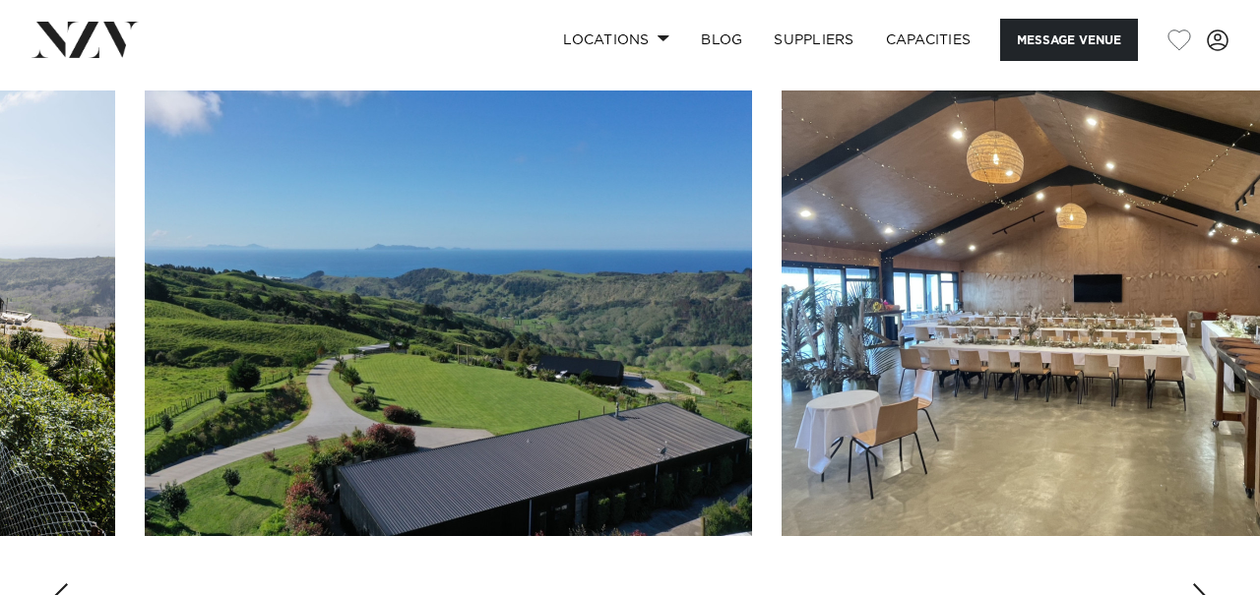
click at [1200, 584] on div "Next slide" at bounding box center [1201, 599] width 20 height 31
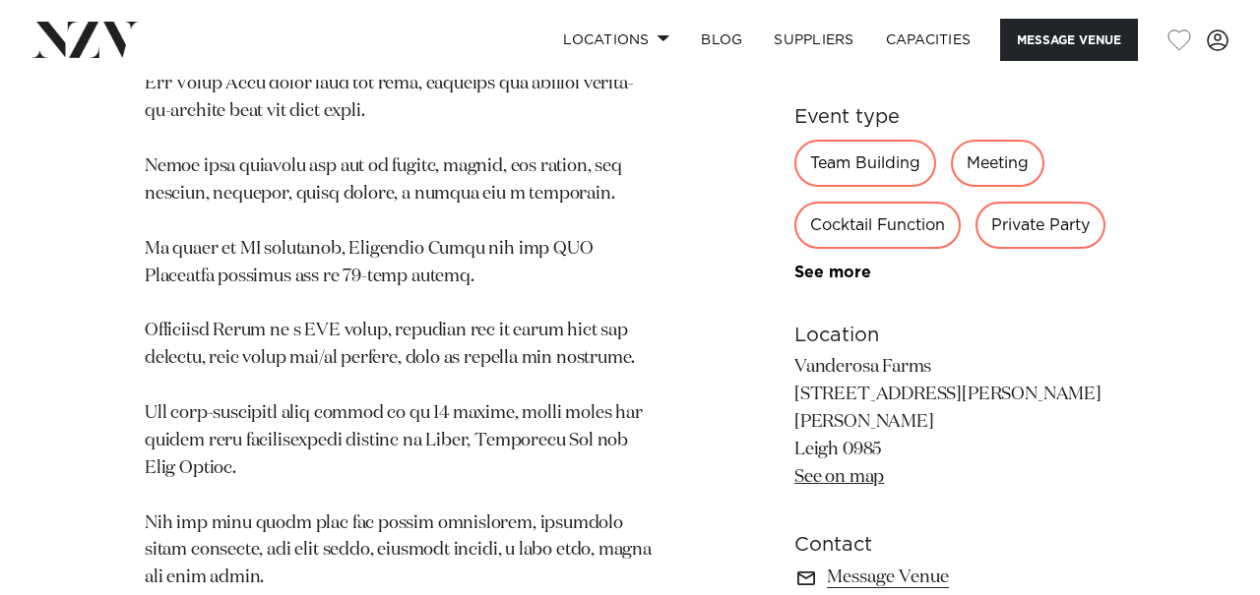
scroll to position [1407, 0]
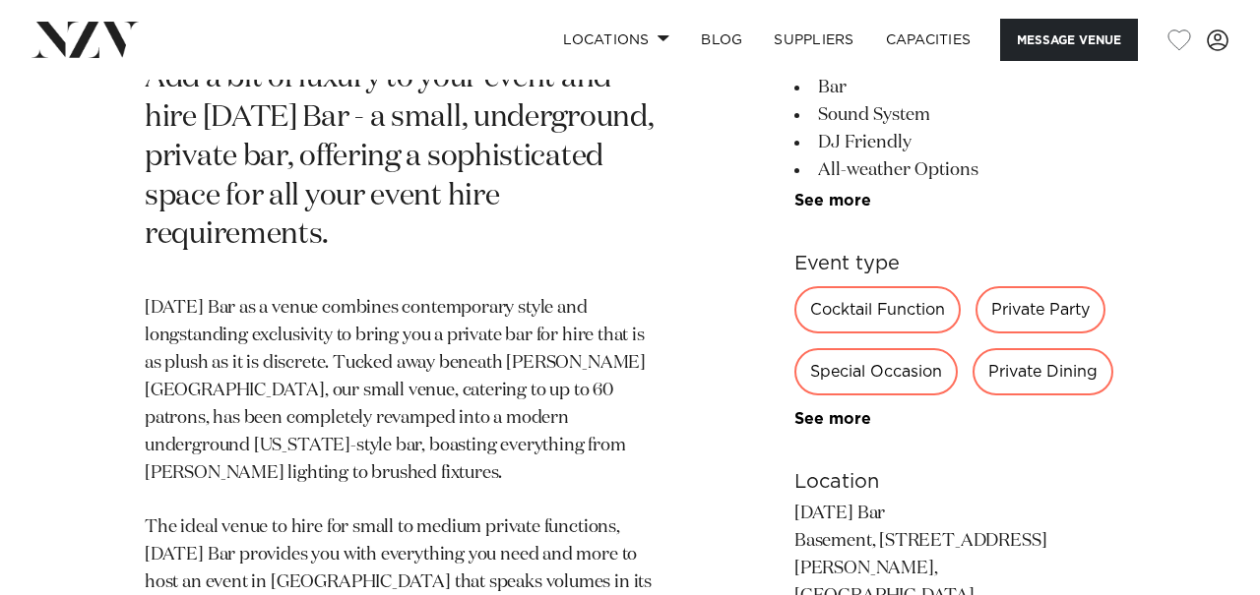
scroll to position [838, 0]
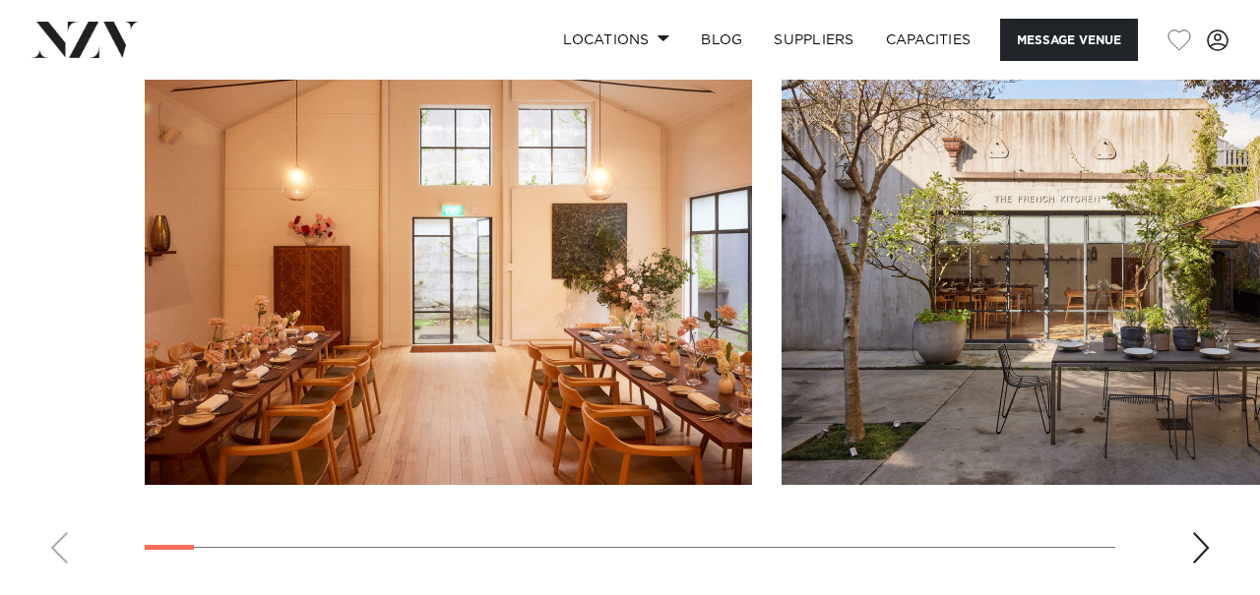
scroll to position [1365, 0]
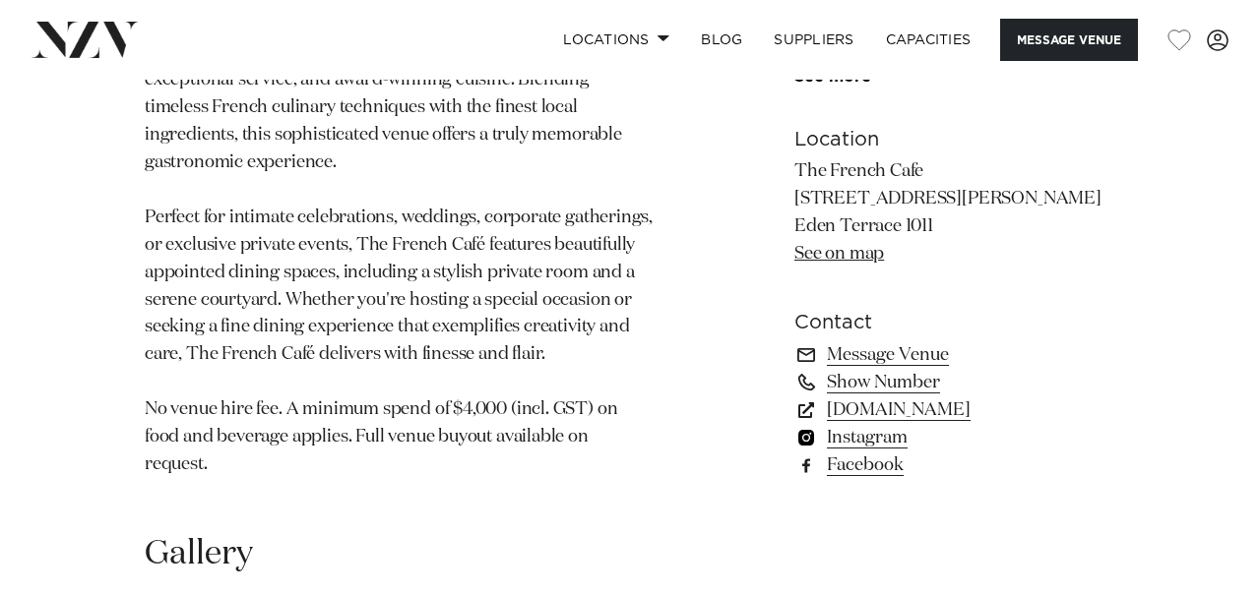
click at [870, 452] on link "Instagram" at bounding box center [954, 438] width 321 height 28
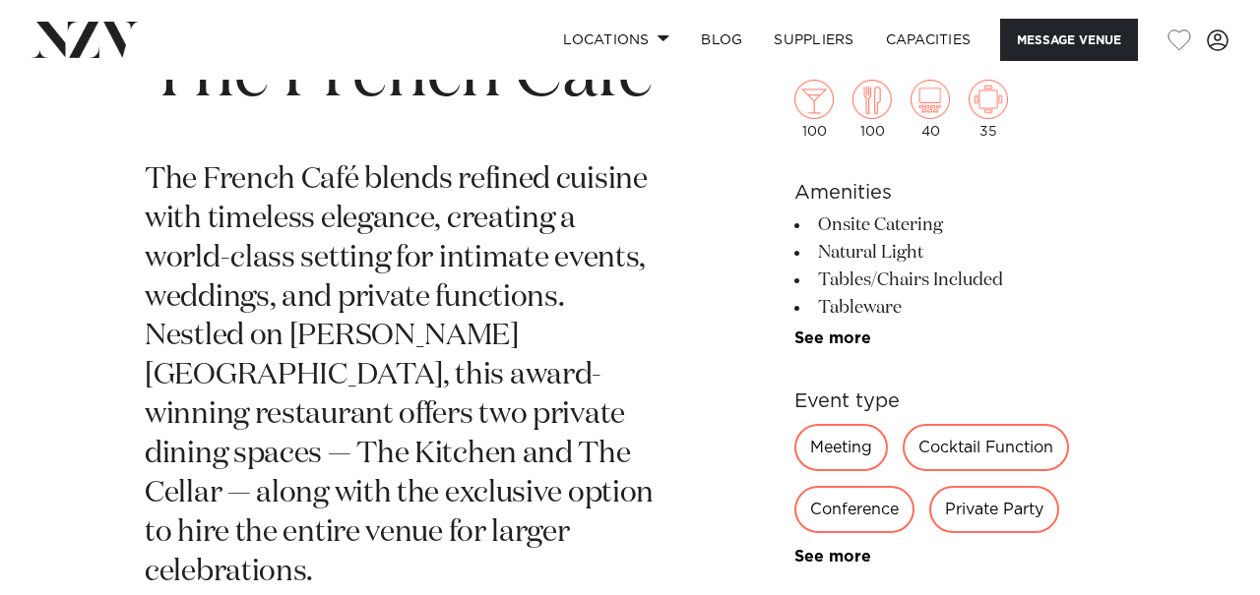
scroll to position [746, 0]
click at [848, 342] on link "See more" at bounding box center [871, 339] width 154 height 16
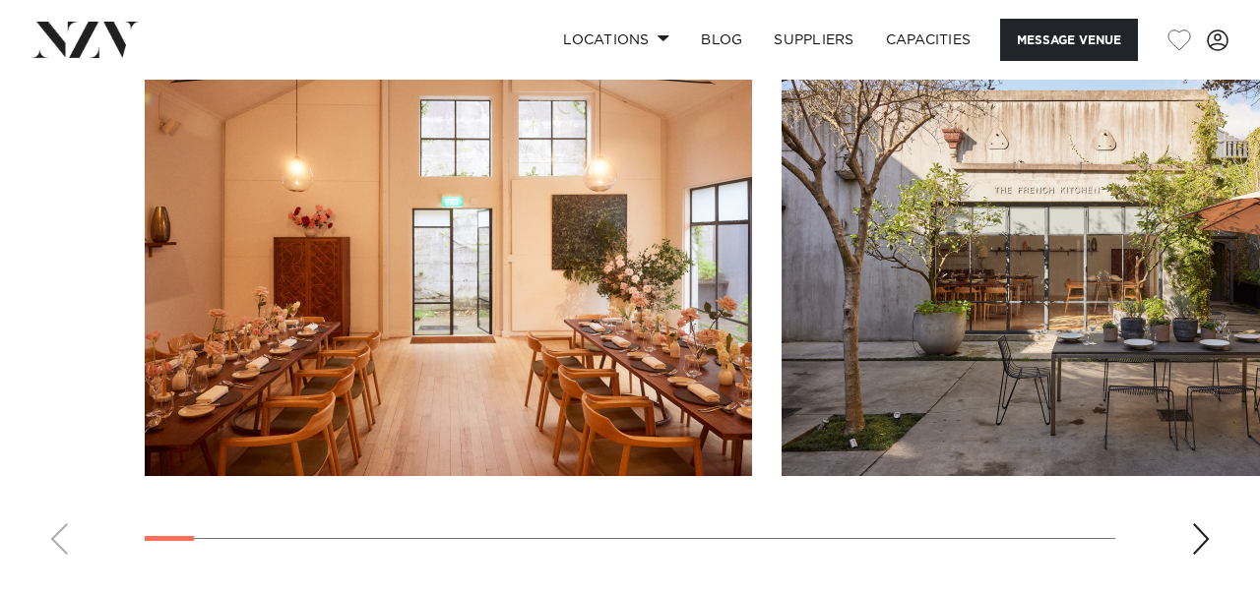
scroll to position [2097, 0]
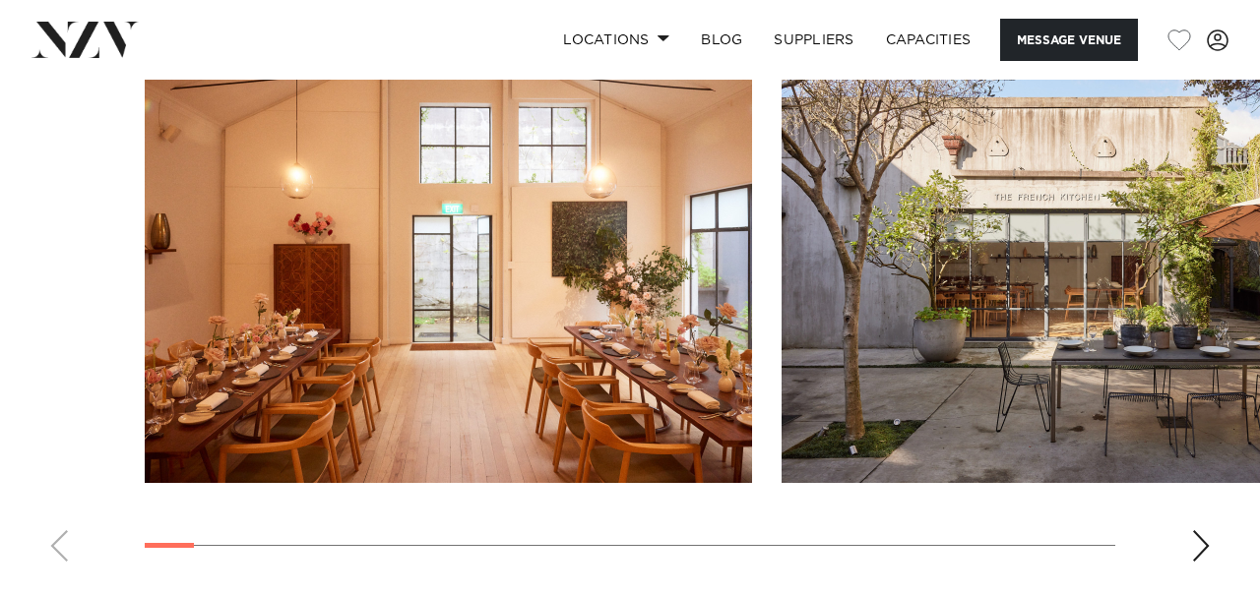
click at [1199, 548] on div "Next slide" at bounding box center [1201, 546] width 20 height 31
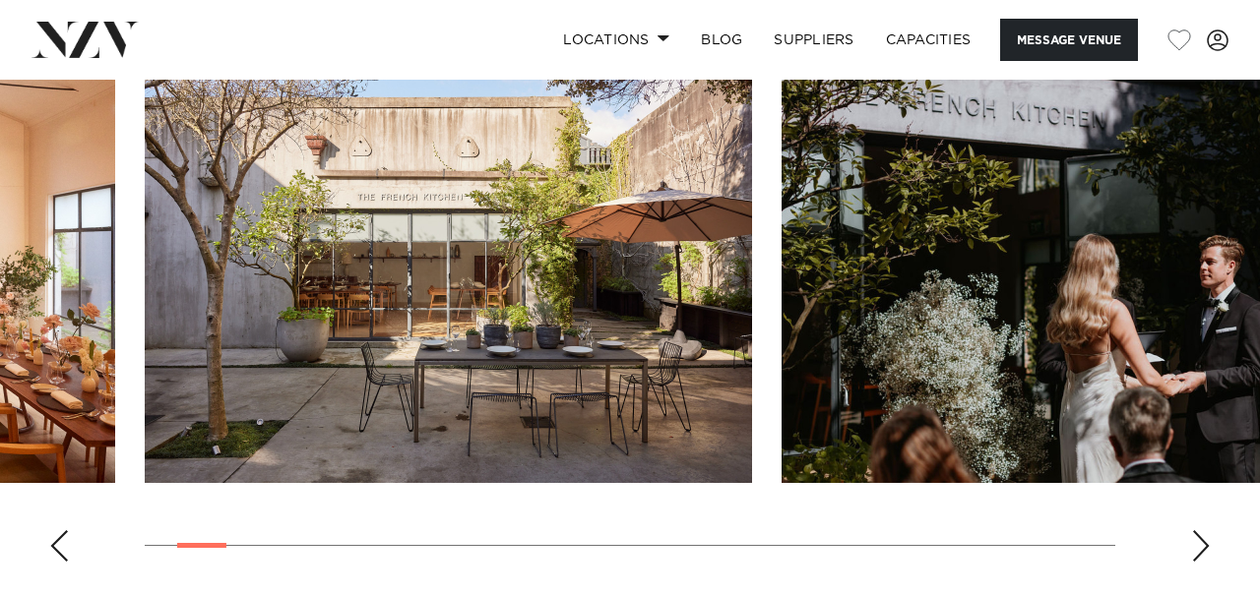
click at [1199, 548] on div "Next slide" at bounding box center [1201, 546] width 20 height 31
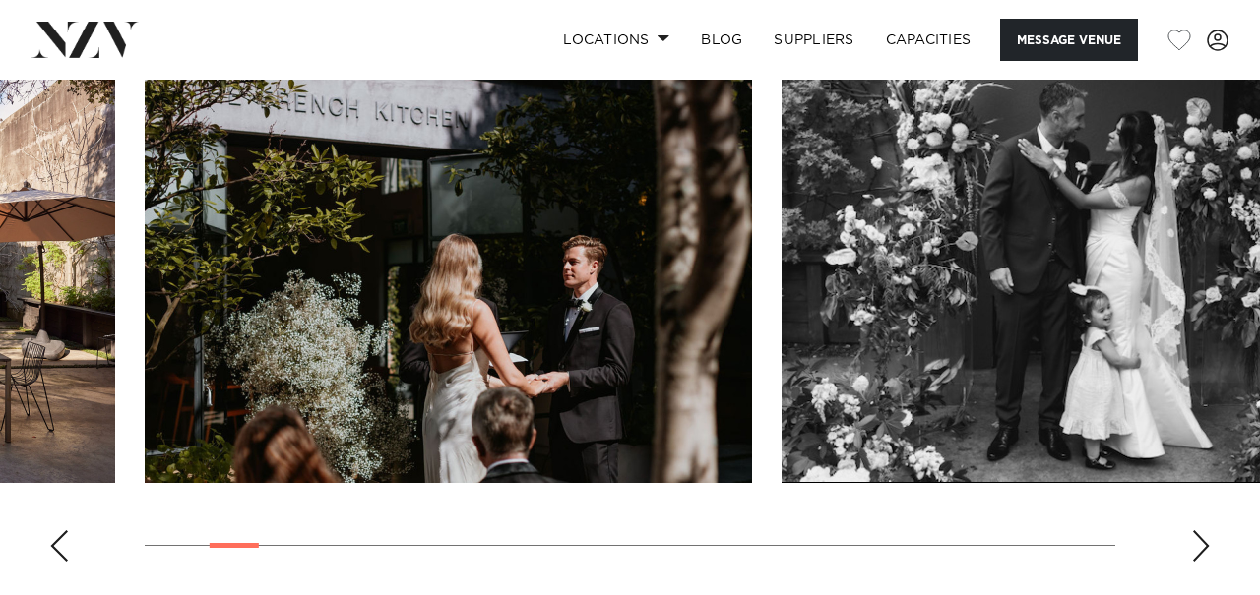
click at [1199, 548] on div "Next slide" at bounding box center [1201, 546] width 20 height 31
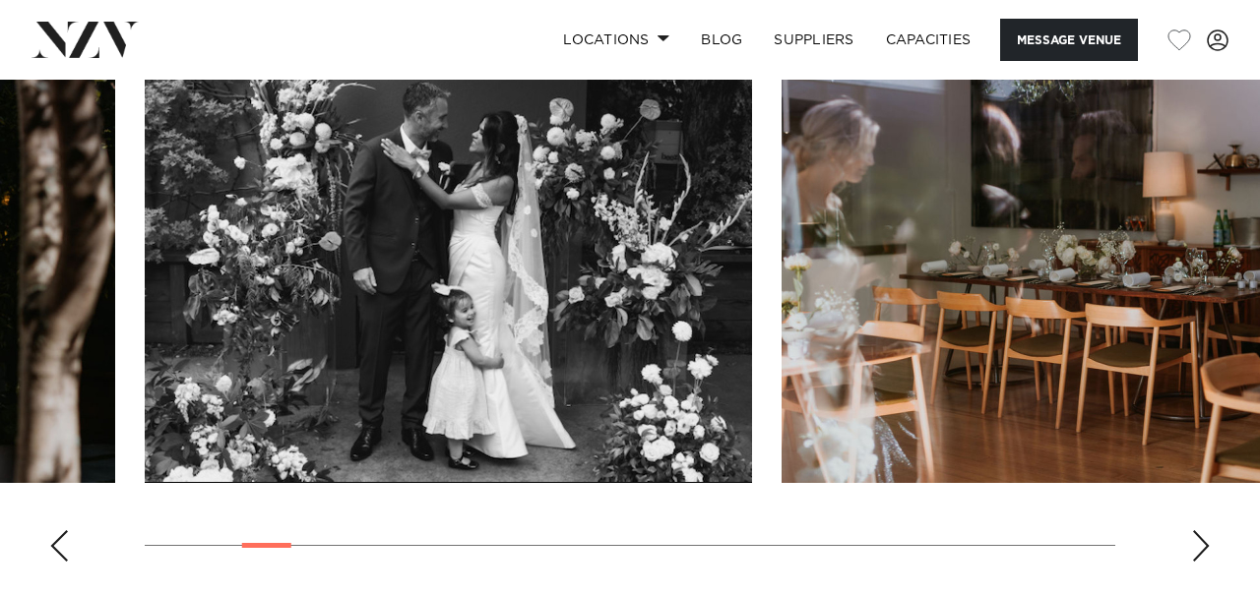
click at [1199, 548] on div "Next slide" at bounding box center [1201, 546] width 20 height 31
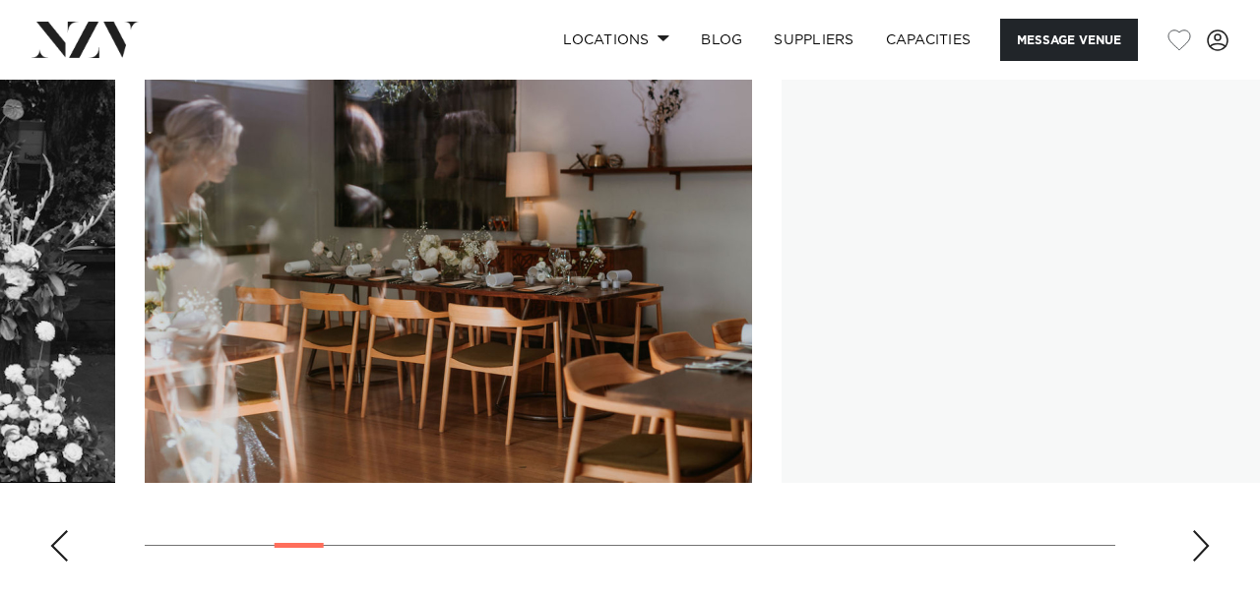
click at [1199, 548] on div "Next slide" at bounding box center [1201, 546] width 20 height 31
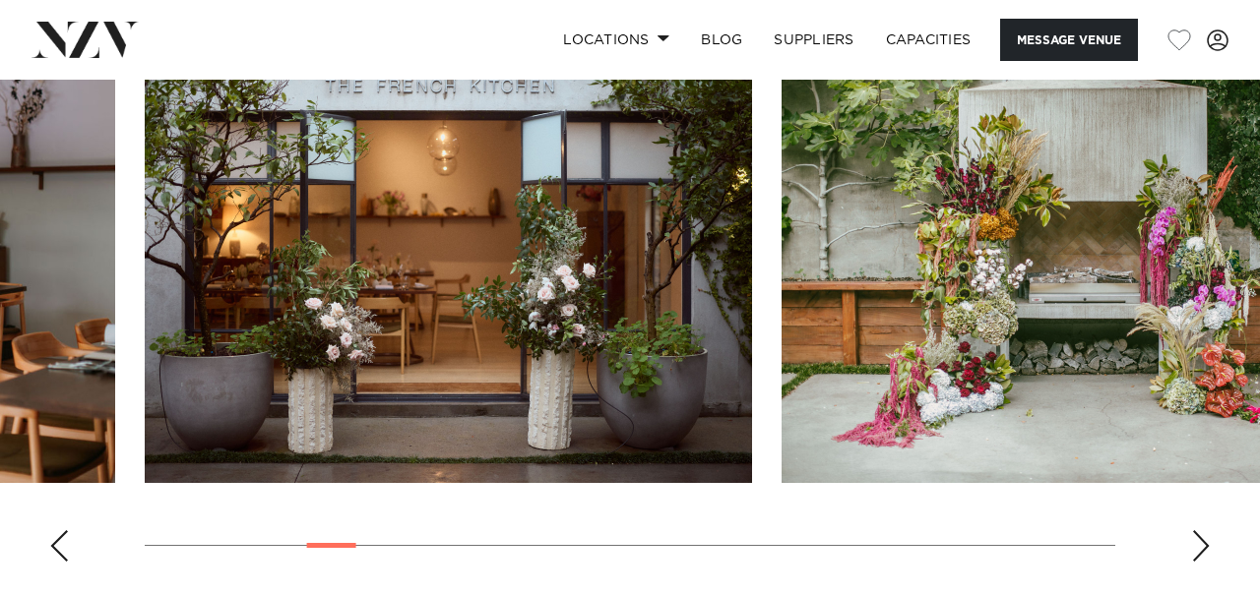
click at [1201, 547] on div "Next slide" at bounding box center [1201, 546] width 20 height 31
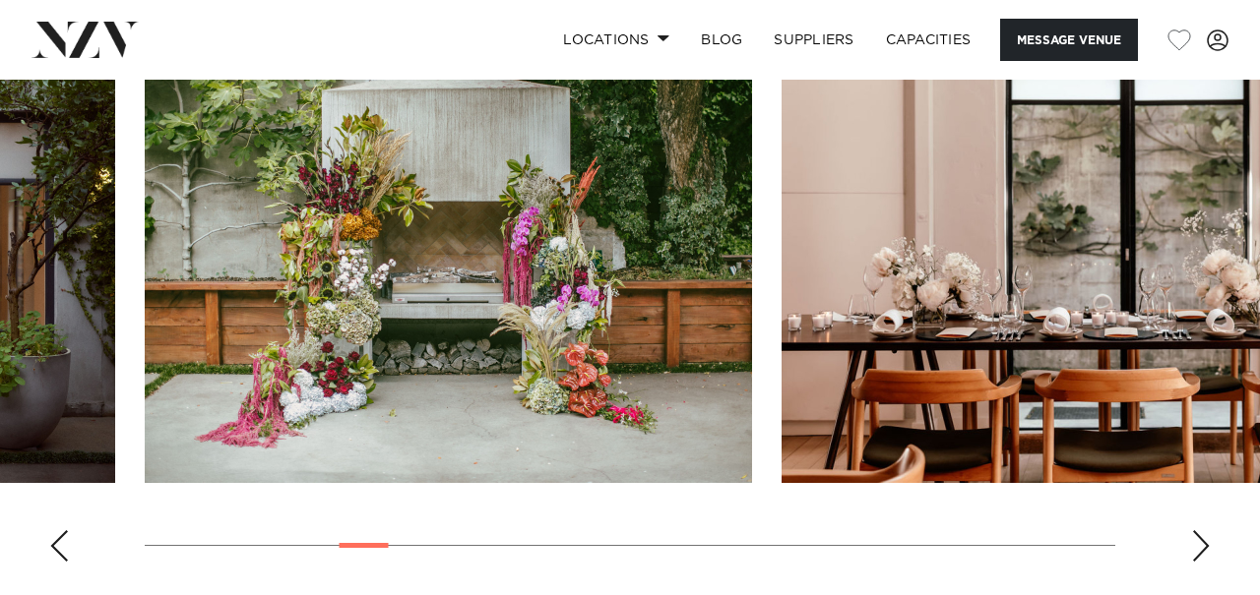
click at [1201, 547] on div "Next slide" at bounding box center [1201, 546] width 20 height 31
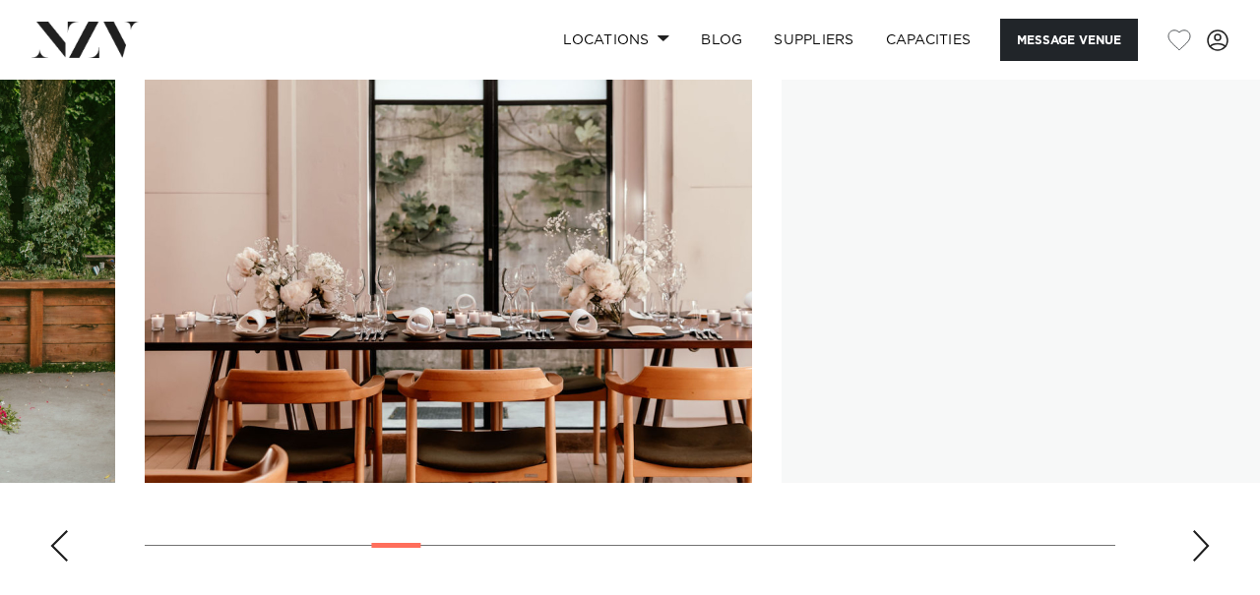
click at [1201, 547] on div "Next slide" at bounding box center [1201, 546] width 20 height 31
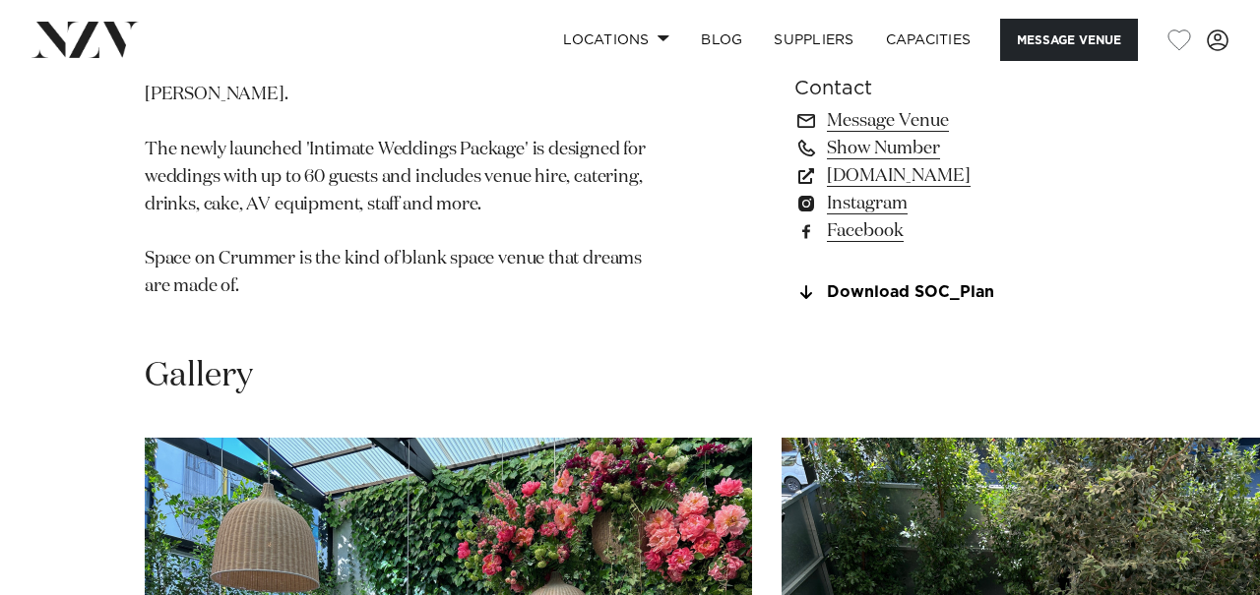
scroll to position [1451, 0]
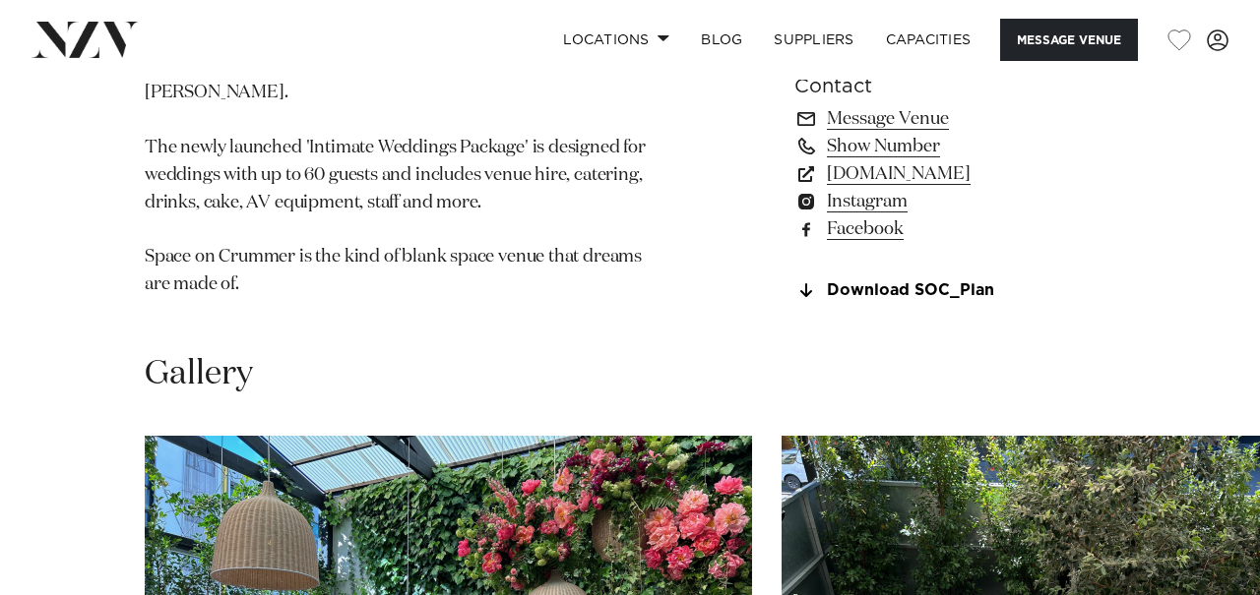
click at [912, 181] on link "spaceoncrummer.co.nz" at bounding box center [954, 173] width 321 height 28
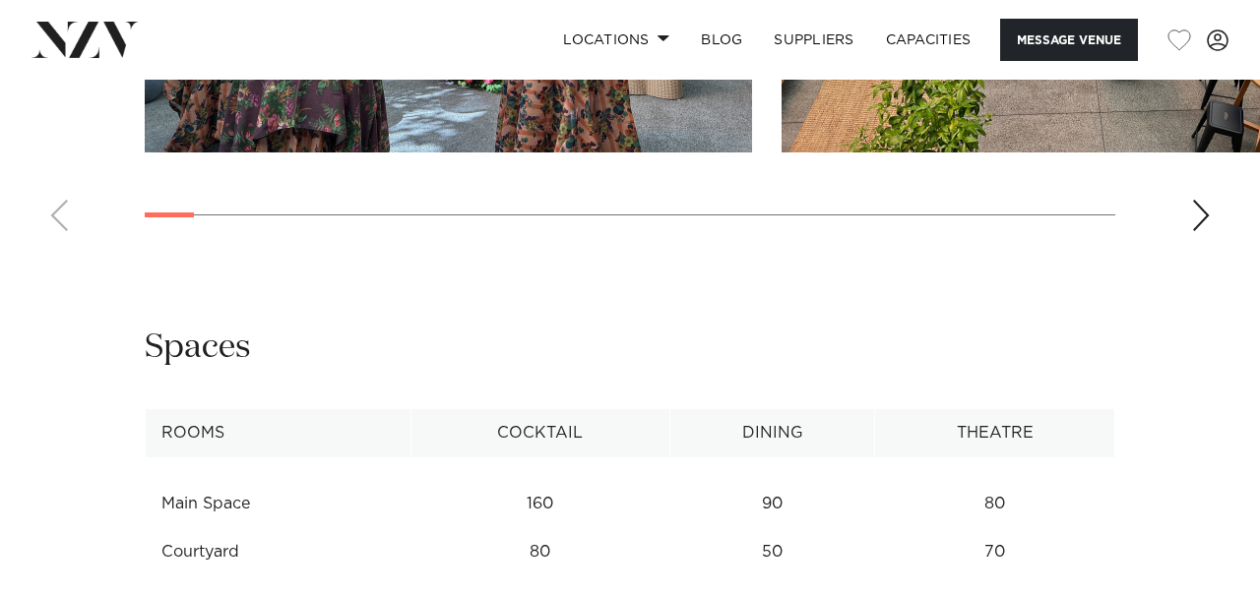
scroll to position [2182, 0]
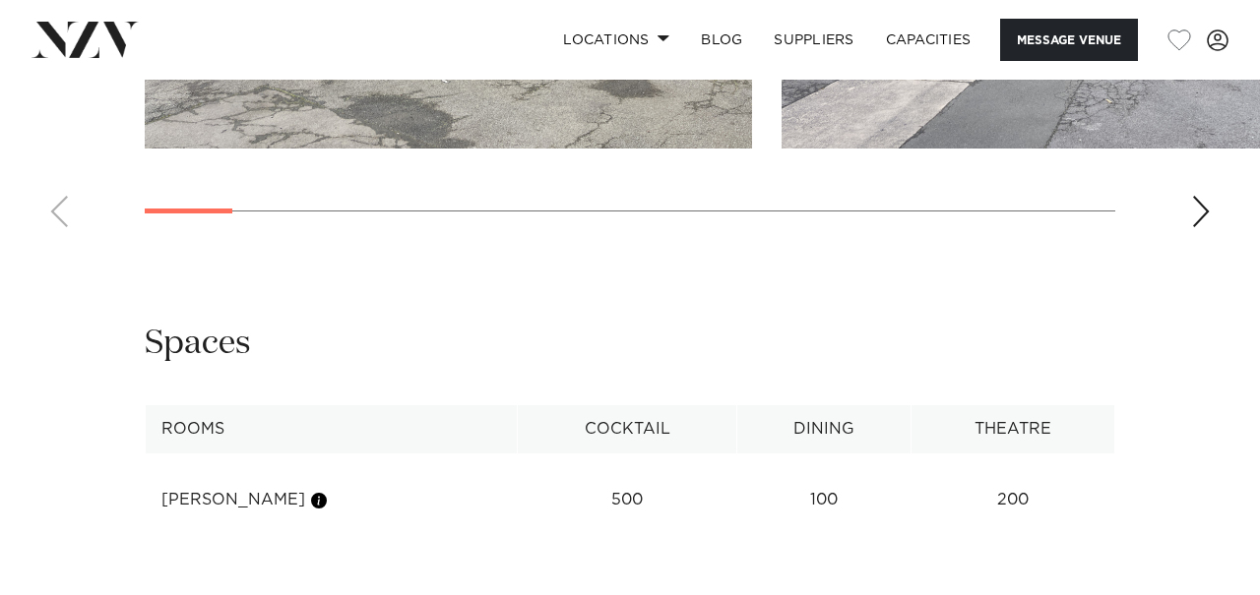
scroll to position [2186, 0]
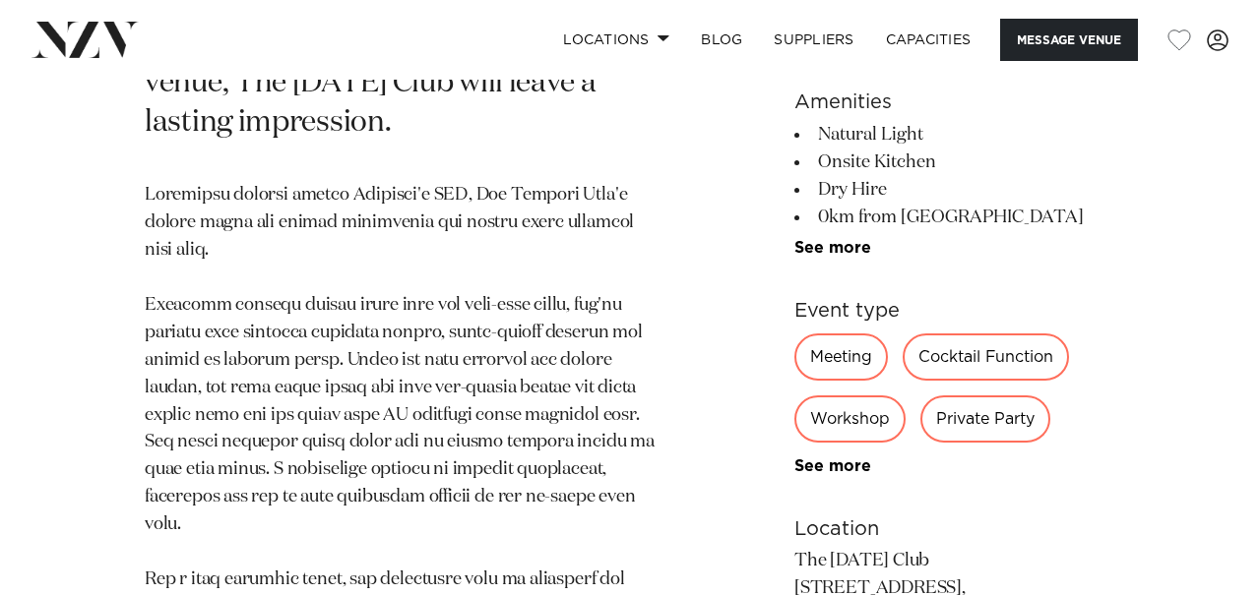
scroll to position [793, 0]
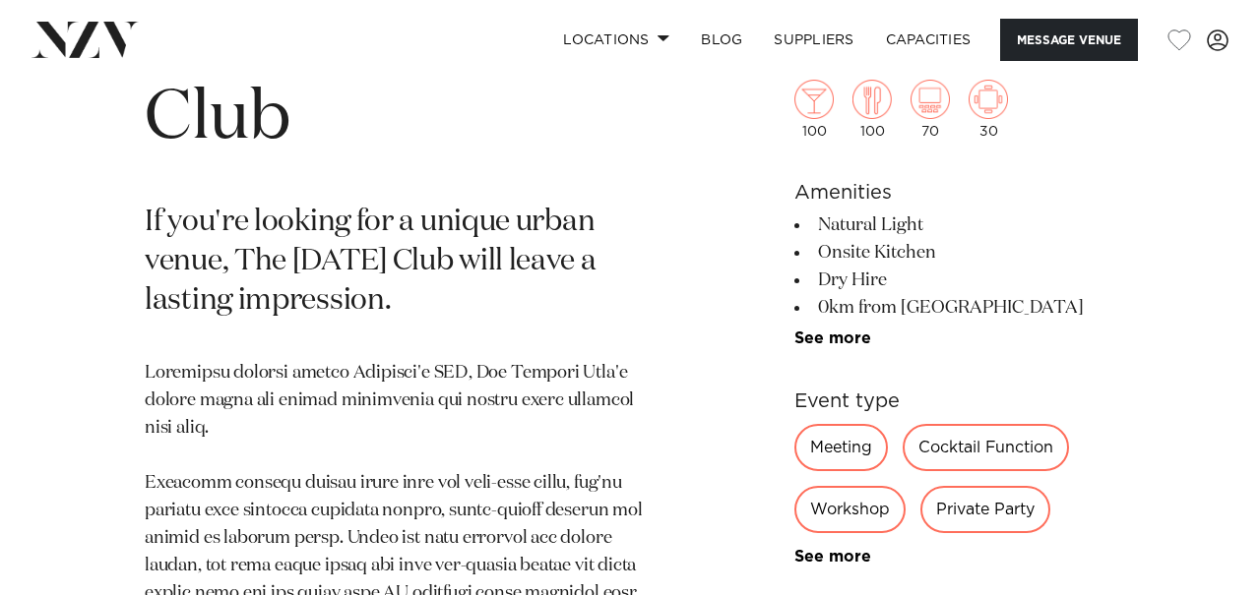
click at [849, 327] on ul "Natural Light Onsite Kitchen Dry Hire 0km from [GEOGRAPHIC_DATA] 25km from [GEO…" at bounding box center [954, 280] width 321 height 136
click at [845, 337] on link "See more" at bounding box center [871, 339] width 154 height 16
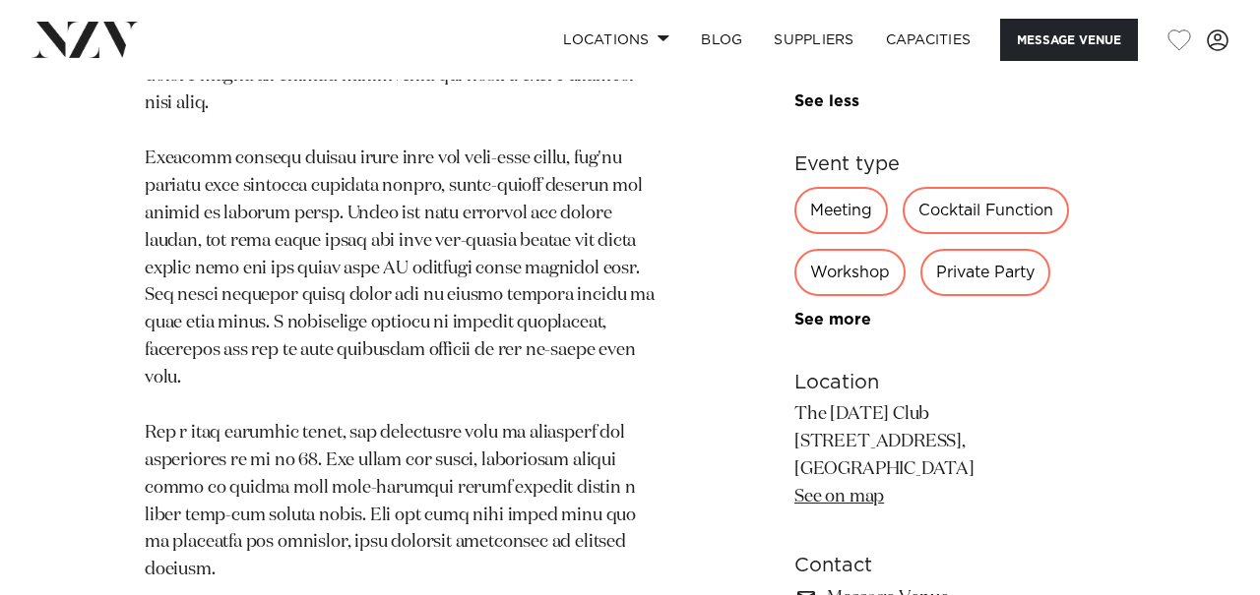
scroll to position [1115, 0]
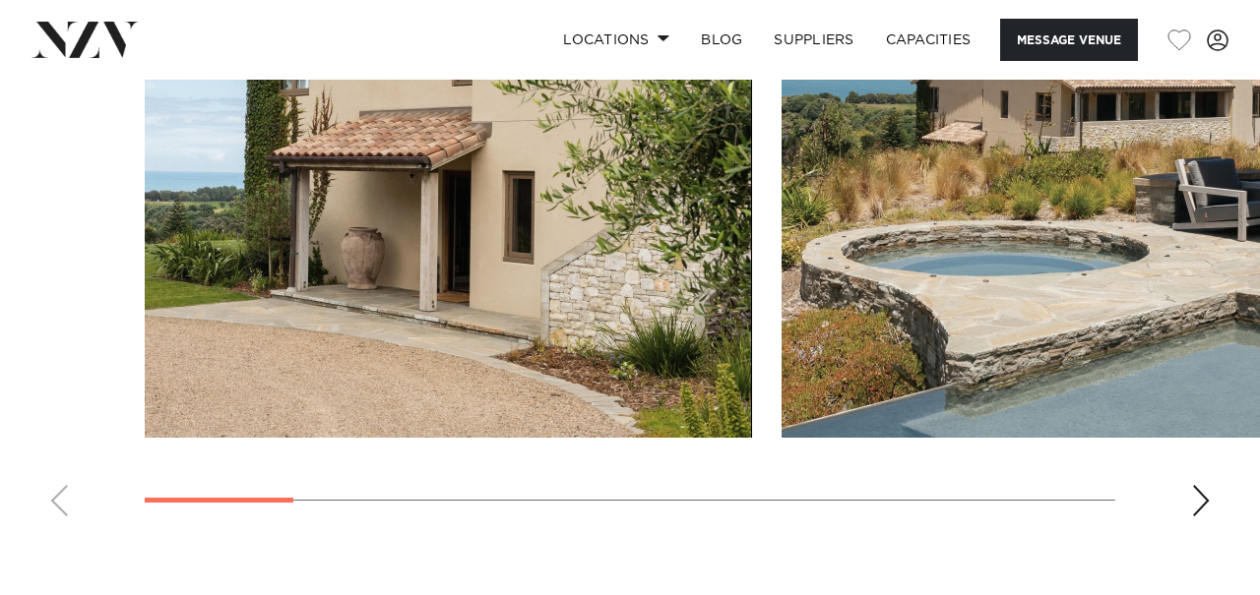
scroll to position [1821, 0]
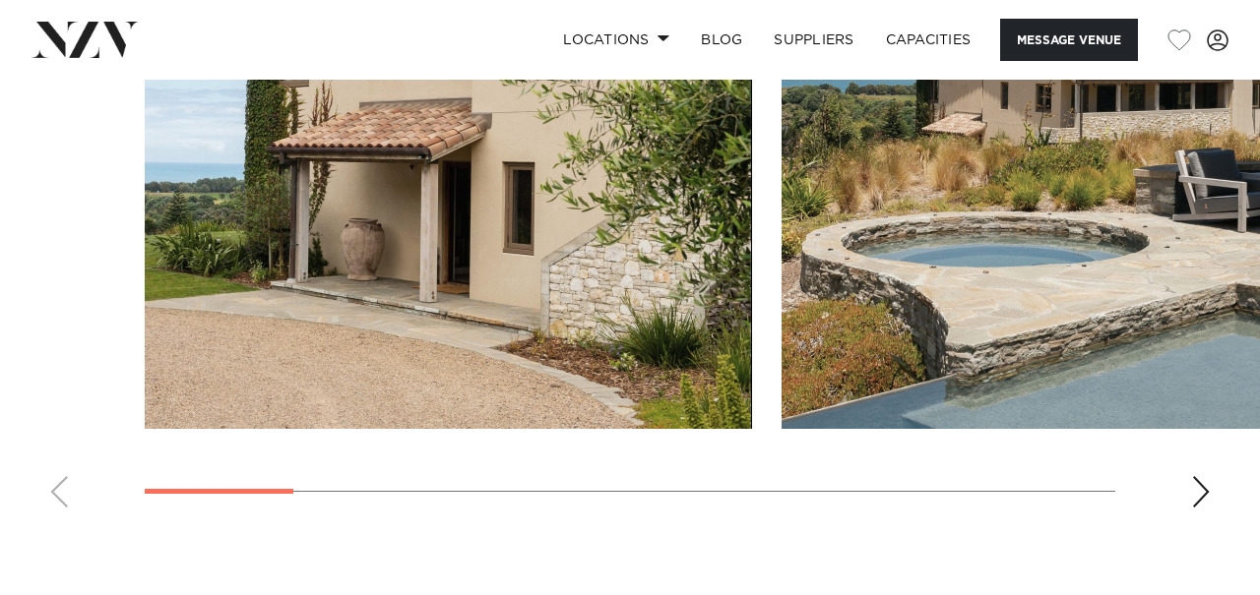
click at [1210, 495] on div "Next slide" at bounding box center [1201, 491] width 20 height 31
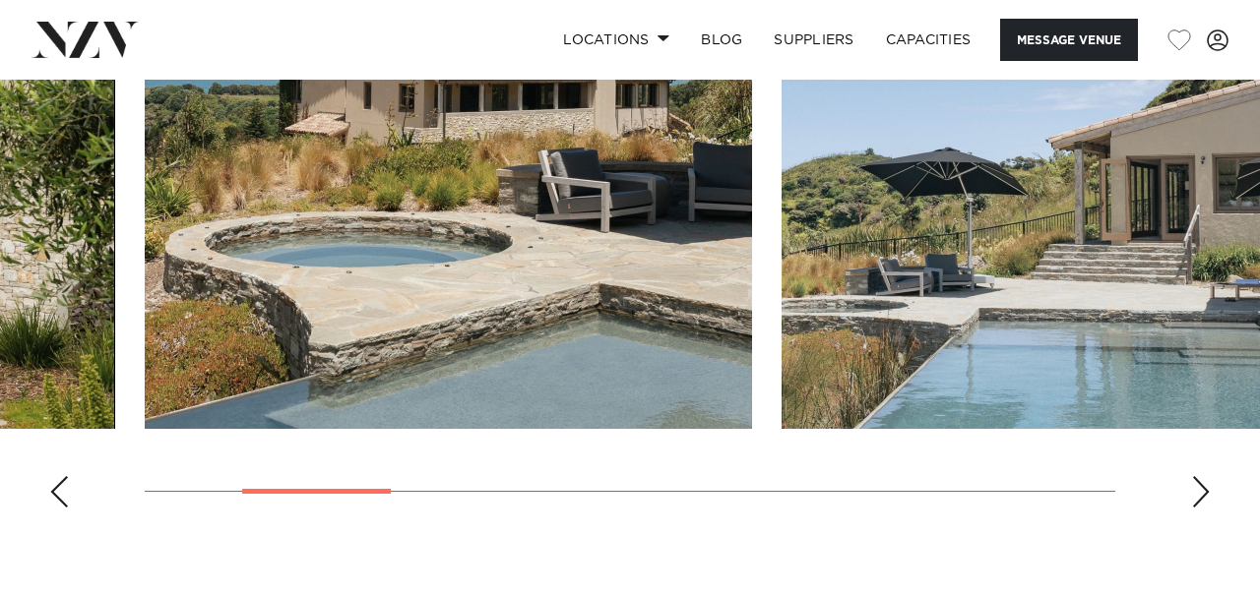
click at [1210, 495] on div "Next slide" at bounding box center [1201, 491] width 20 height 31
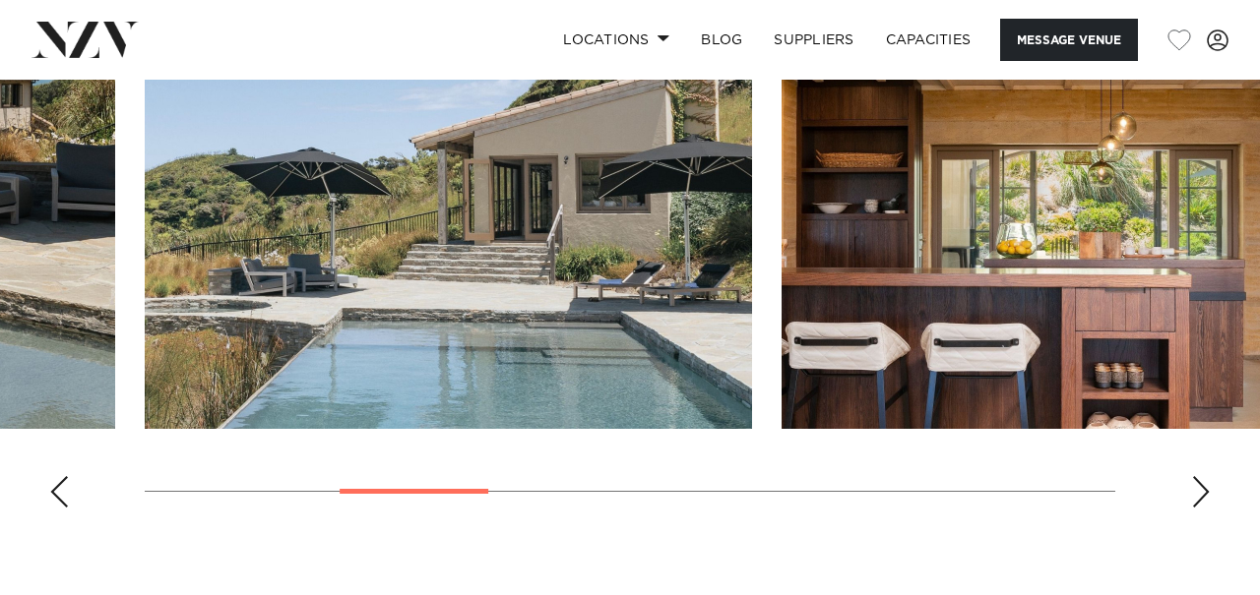
click at [1210, 495] on div "Next slide" at bounding box center [1201, 491] width 20 height 31
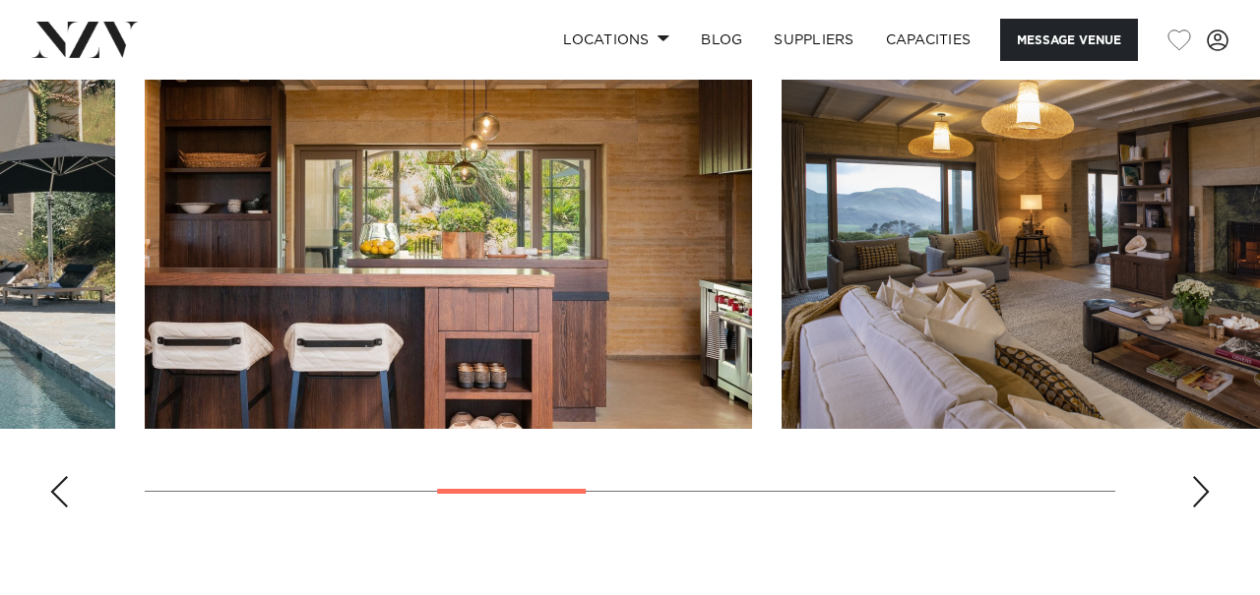
click at [1210, 495] on div "Next slide" at bounding box center [1201, 491] width 20 height 31
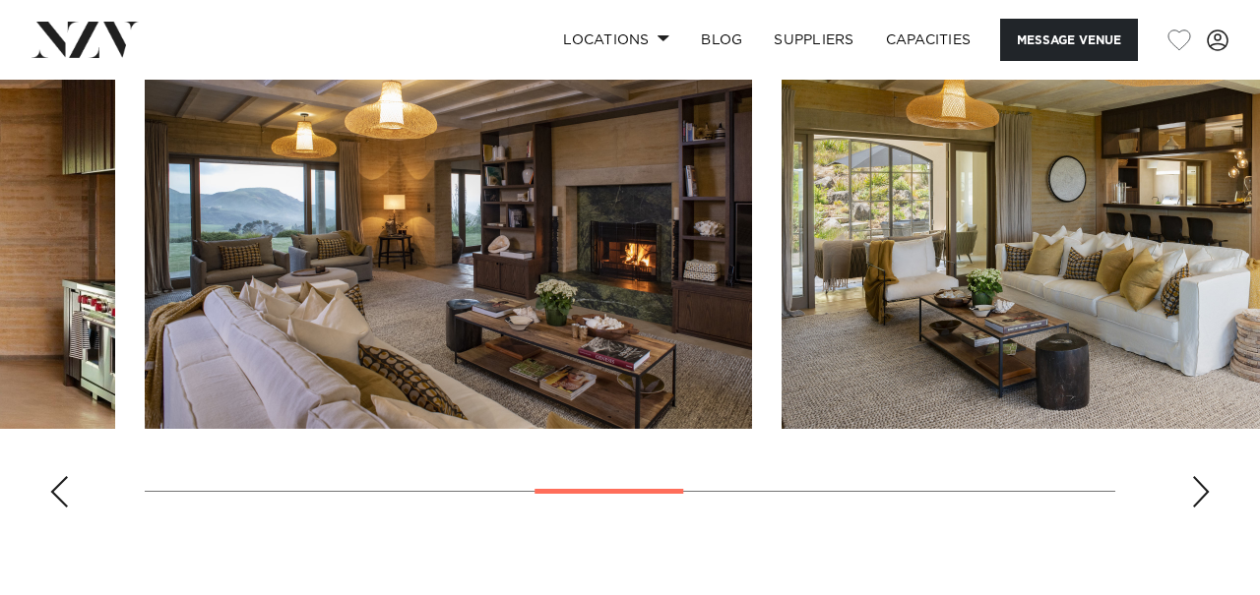
click at [1210, 495] on div "Next slide" at bounding box center [1201, 491] width 20 height 31
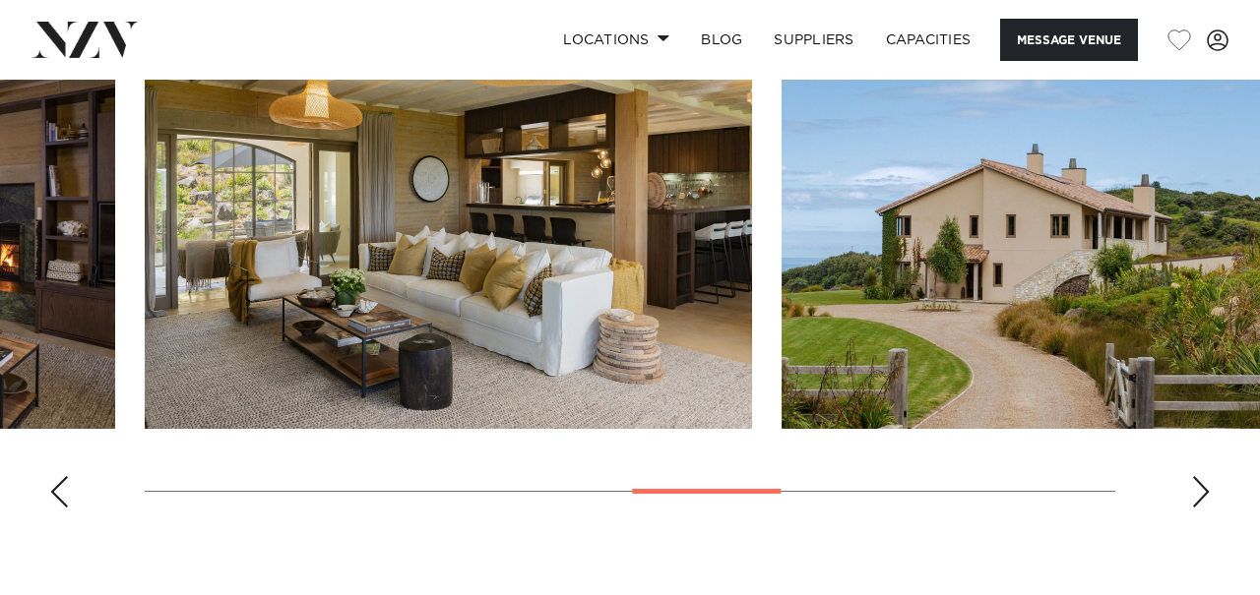
click at [1210, 495] on div "Next slide" at bounding box center [1201, 491] width 20 height 31
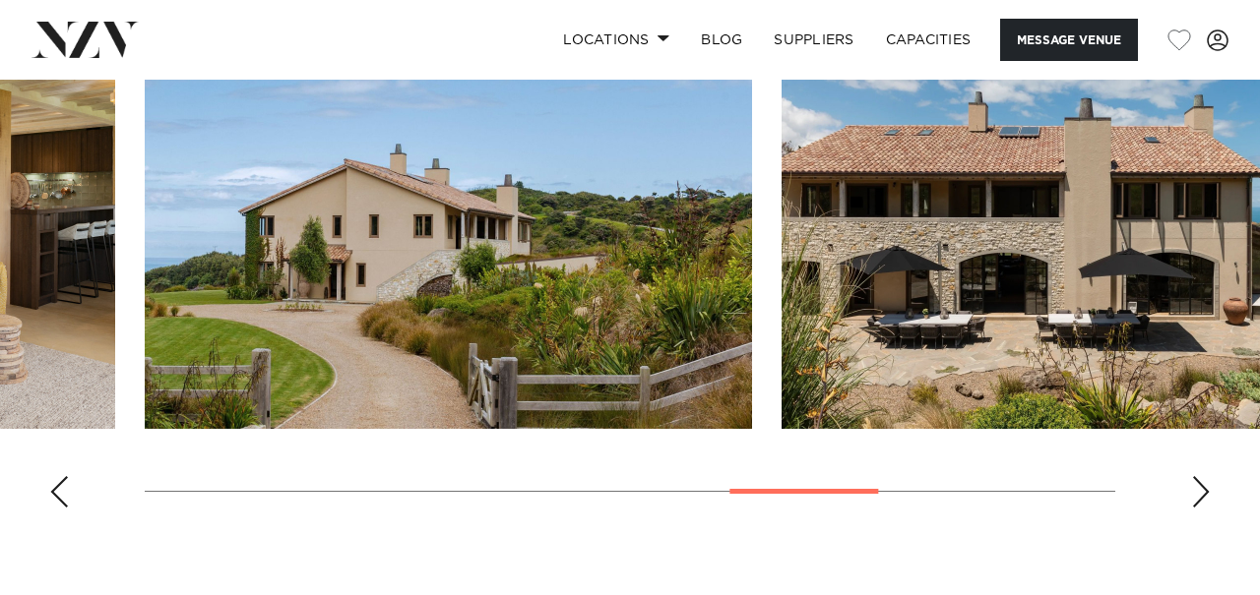
click at [1210, 495] on div "Next slide" at bounding box center [1201, 491] width 20 height 31
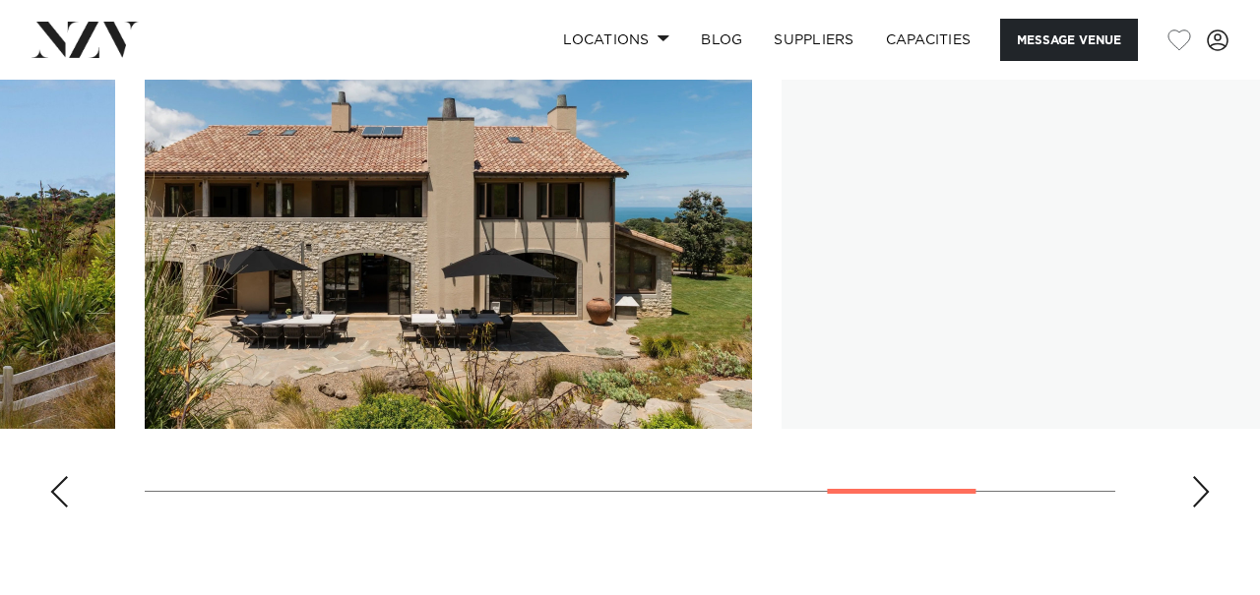
click at [1210, 495] on div "Next slide" at bounding box center [1201, 491] width 20 height 31
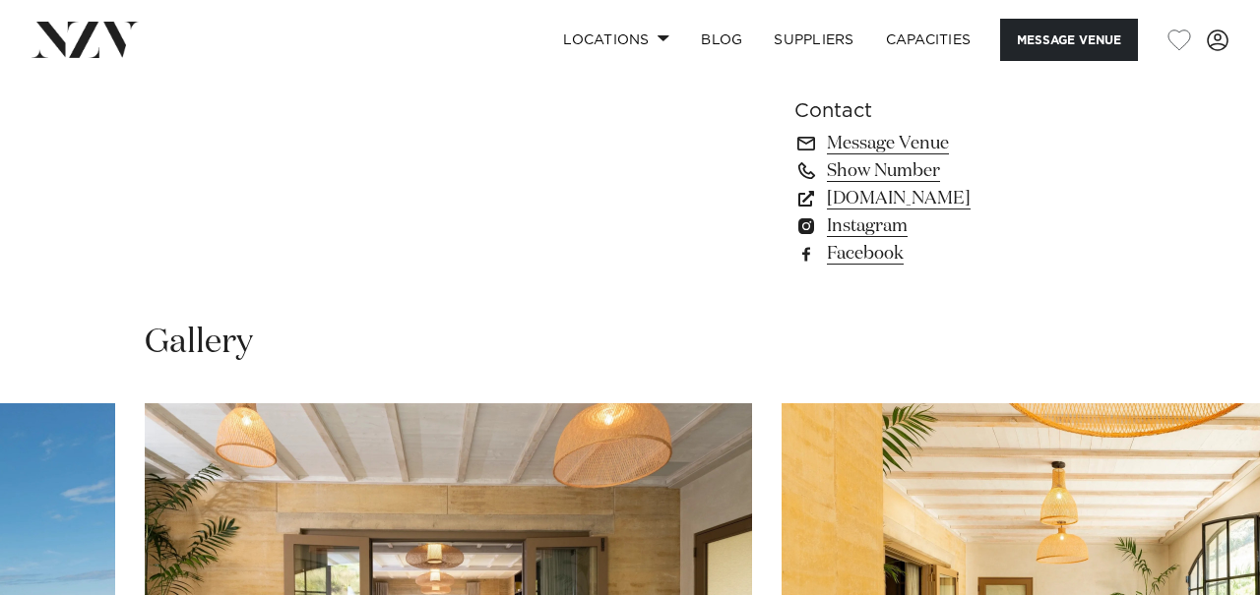
scroll to position [1278, 0]
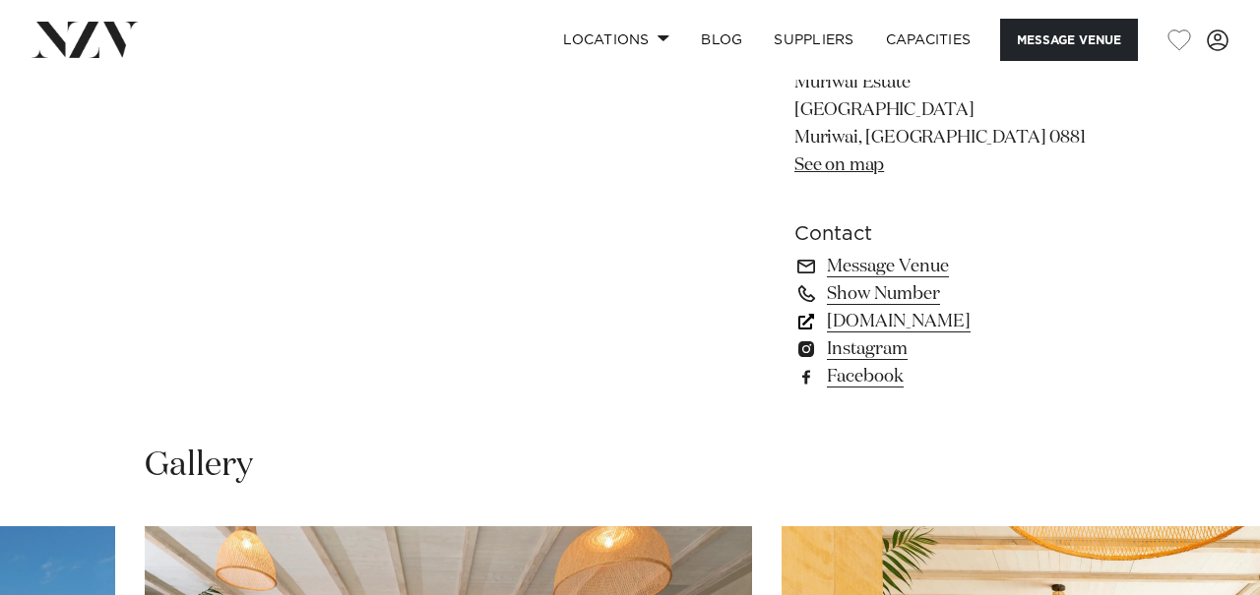
click at [925, 325] on link "muriwaiestate.co.nz" at bounding box center [954, 322] width 321 height 28
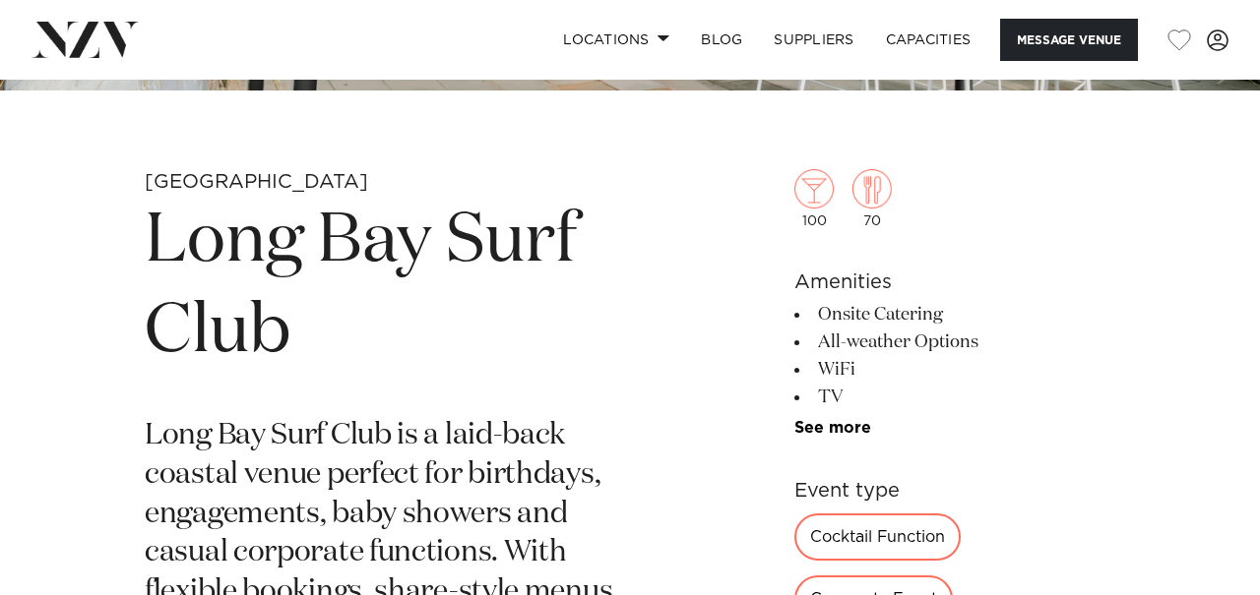
scroll to position [611, 0]
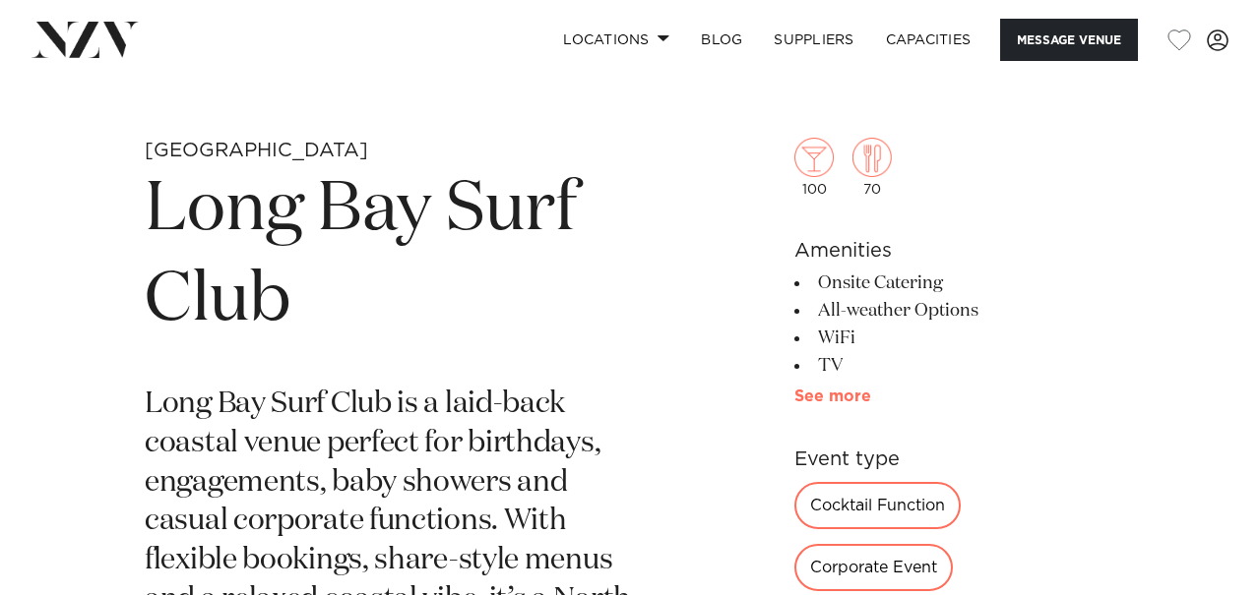
click at [834, 396] on link "See more" at bounding box center [871, 397] width 154 height 16
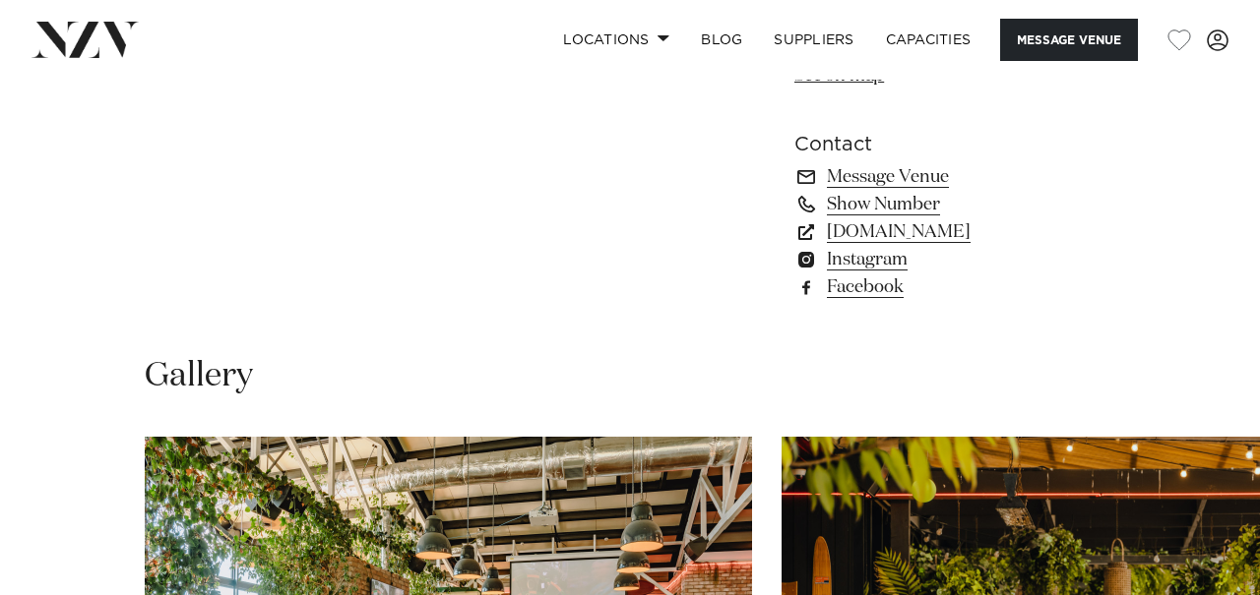
scroll to position [1606, 0]
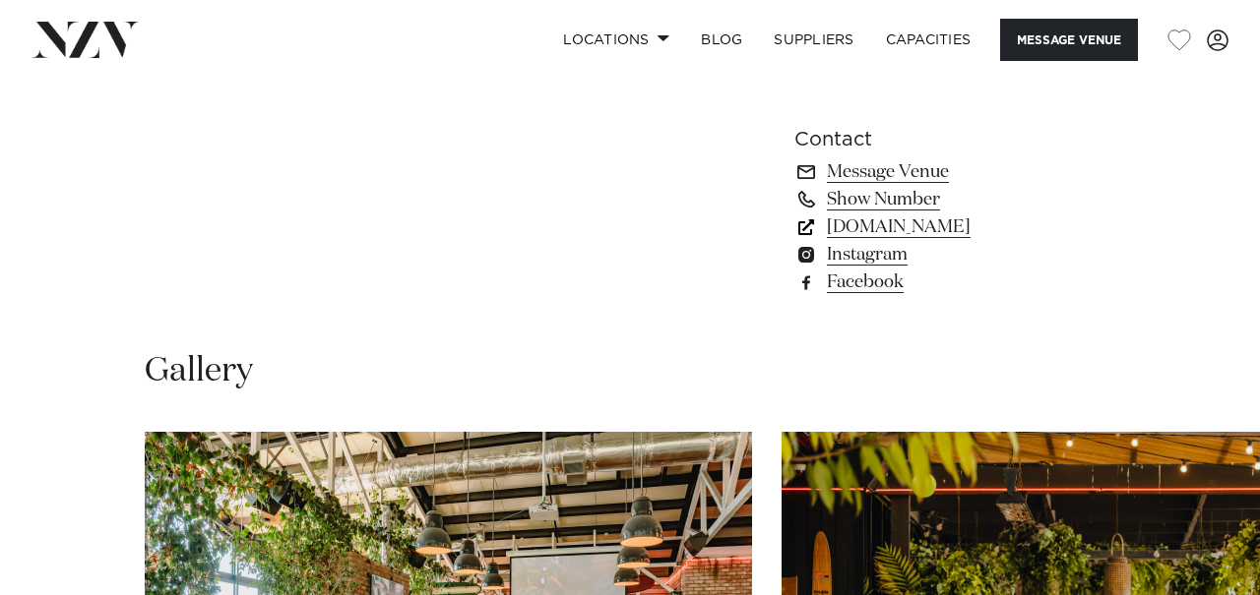
click at [945, 223] on link "longbaysurfclub.co.nz" at bounding box center [954, 228] width 321 height 28
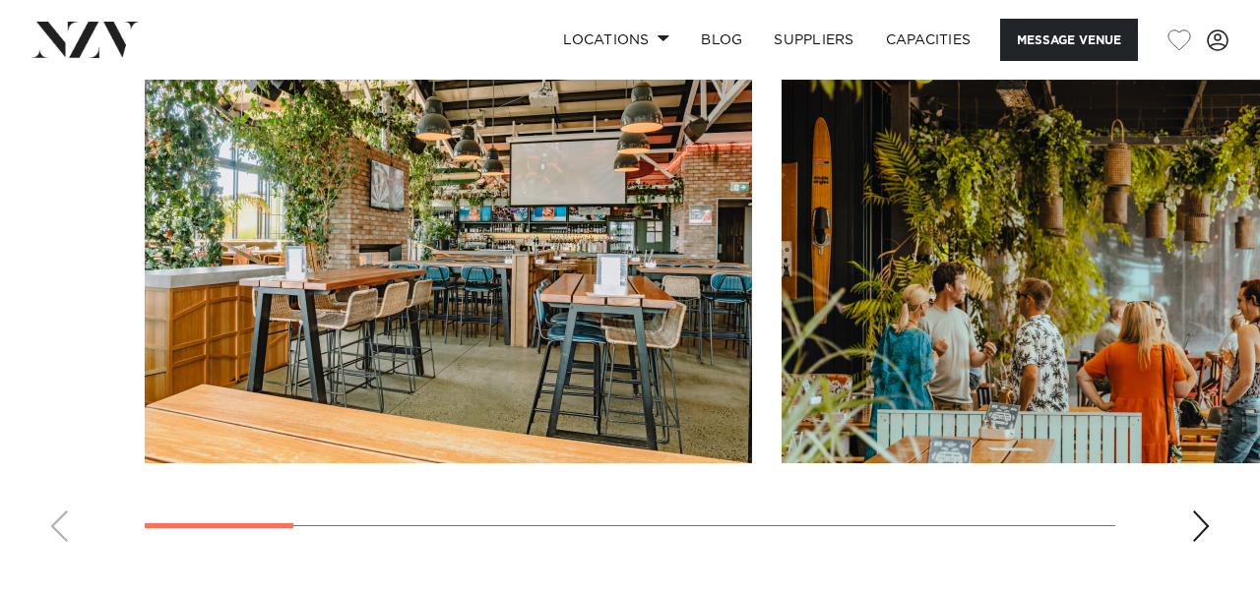
scroll to position [2024, 0]
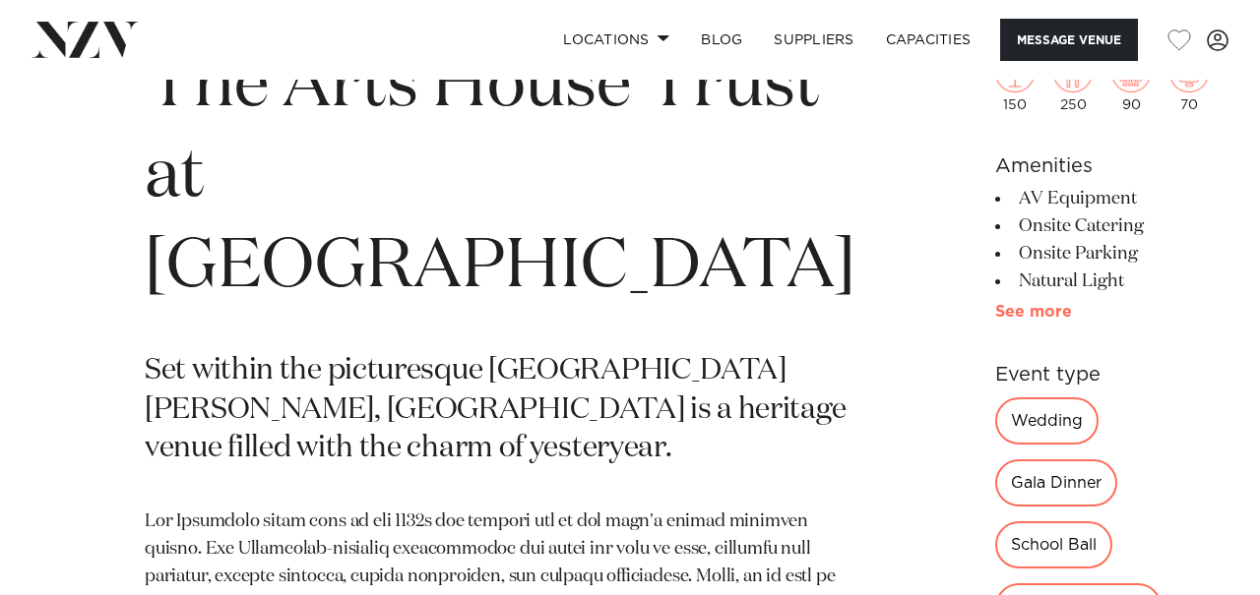
click at [995, 320] on link "See more" at bounding box center [1072, 312] width 154 height 16
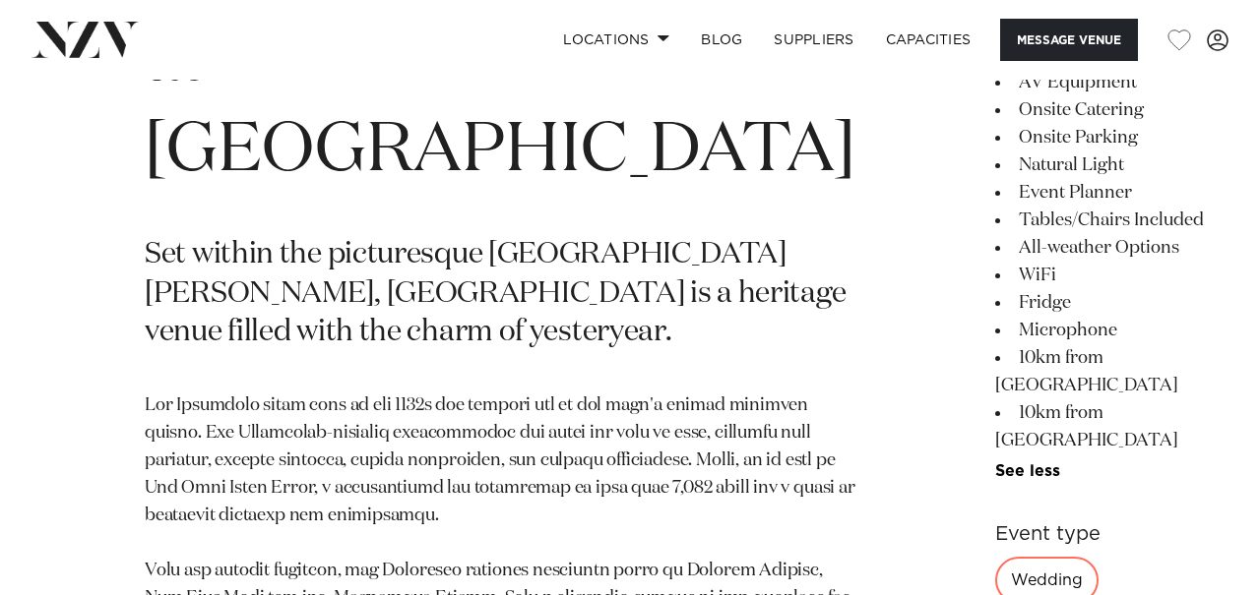
scroll to position [1060, 0]
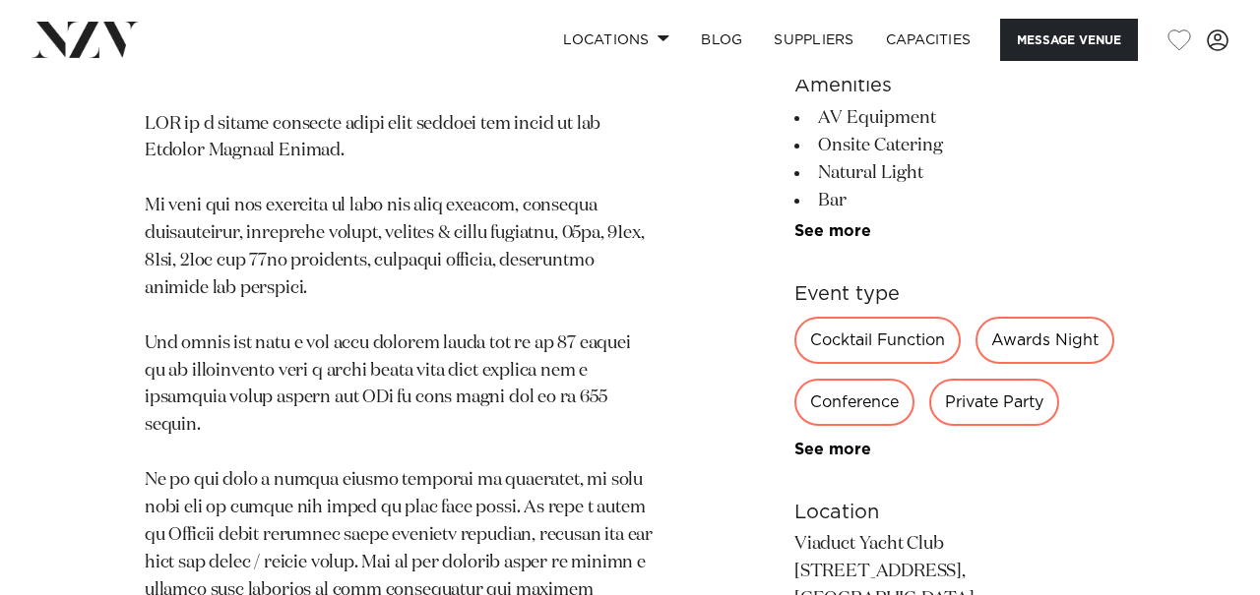
scroll to position [958, 0]
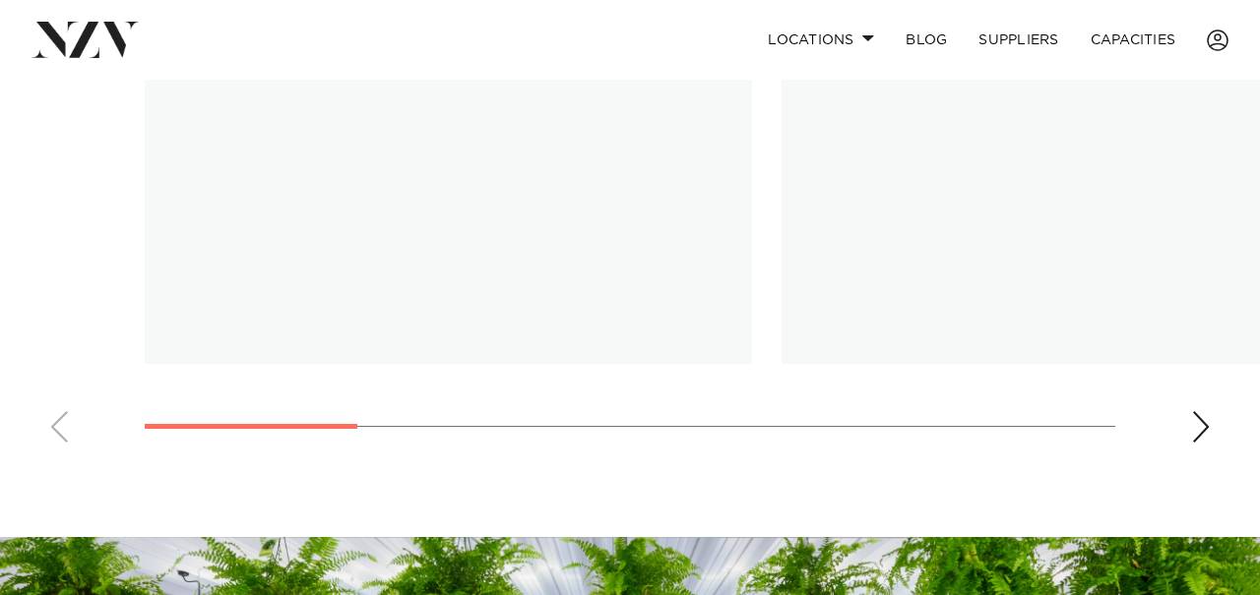
scroll to position [1571, 0]
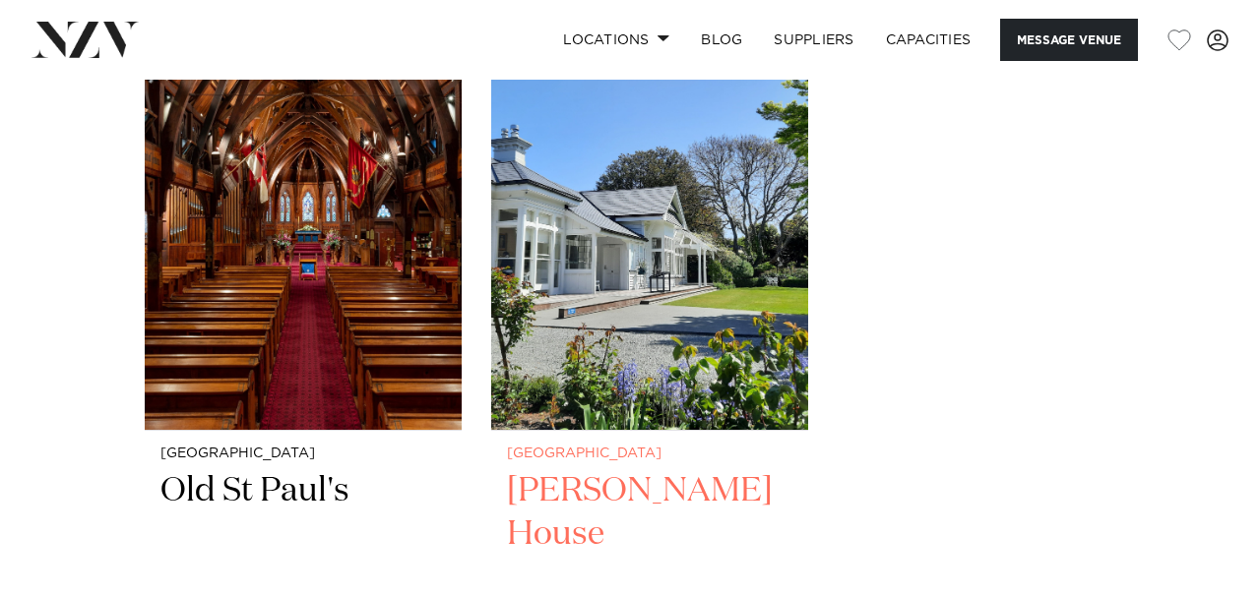
scroll to position [2947, 0]
